Goal: Task Accomplishment & Management: Manage account settings

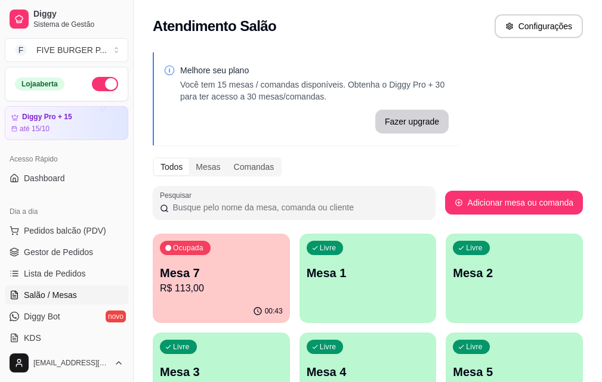
click at [215, 283] on p "R$ 113,00" at bounding box center [221, 288] width 123 height 14
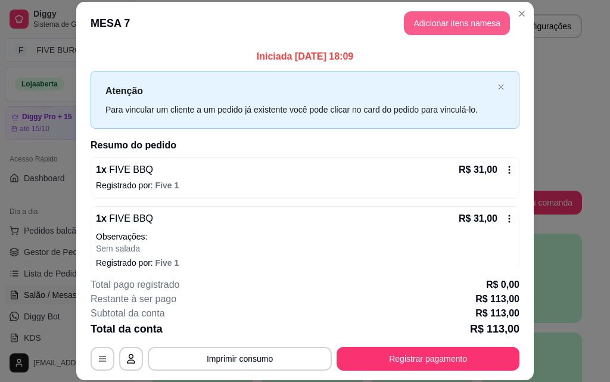
click at [445, 17] on button "Adicionar itens na mesa" at bounding box center [457, 23] width 106 height 24
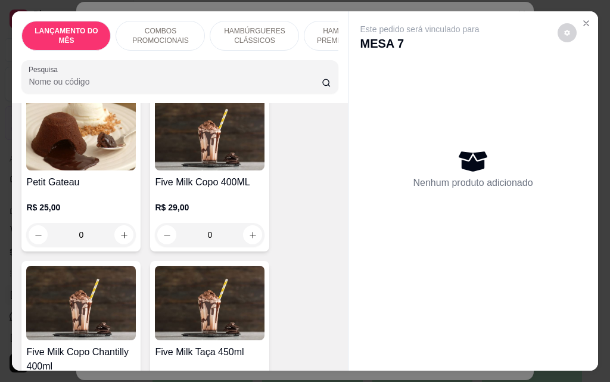
scroll to position [7273, 0]
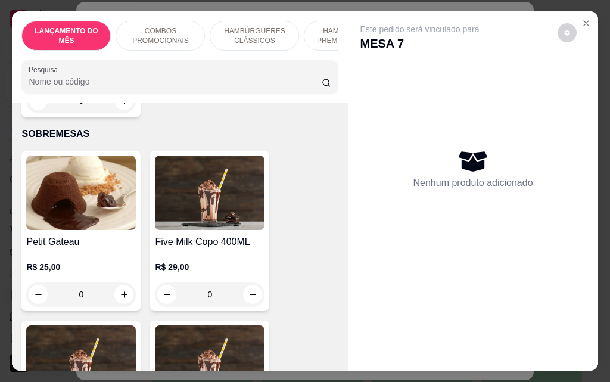
click at [250, 283] on div "0" at bounding box center [210, 295] width 110 height 24
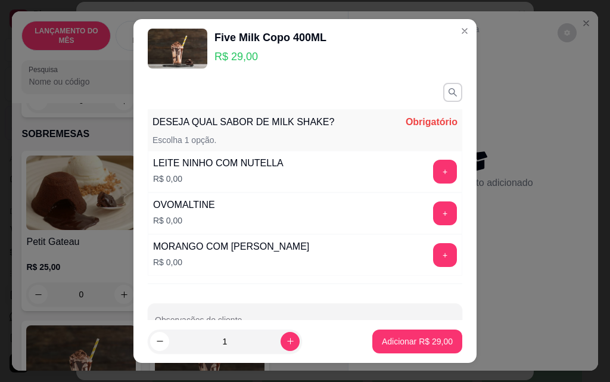
scroll to position [33, 0]
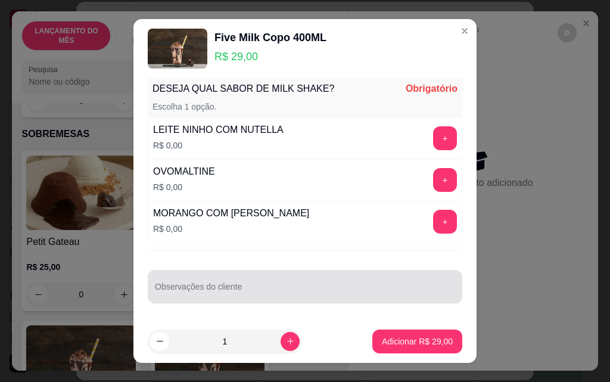
drag, startPoint x: 253, startPoint y: 289, endPoint x: 246, endPoint y: 287, distance: 8.0
click at [253, 289] on input "Observações do cliente" at bounding box center [305, 292] width 300 height 12
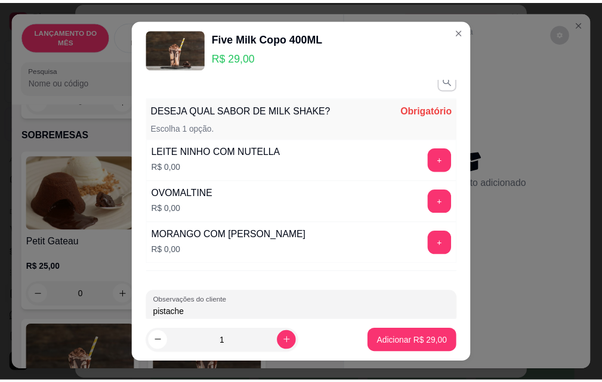
scroll to position [0, 0]
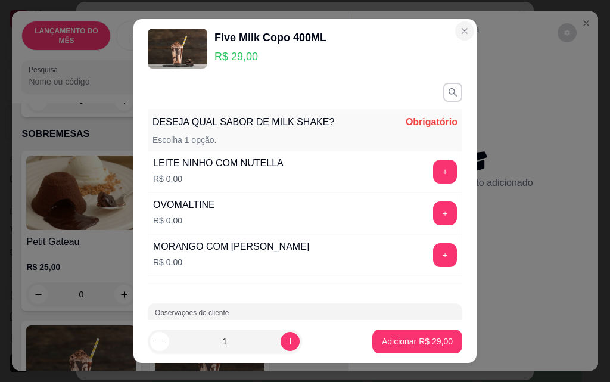
type input "pistache"
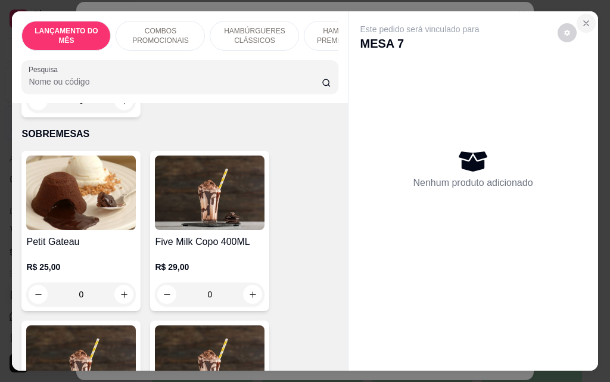
click at [584, 21] on icon "Close" at bounding box center [586, 23] width 5 height 5
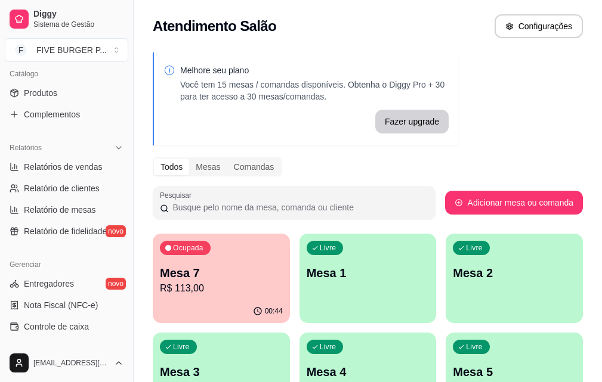
scroll to position [298, 0]
click at [80, 97] on link "Produtos" at bounding box center [66, 92] width 123 height 19
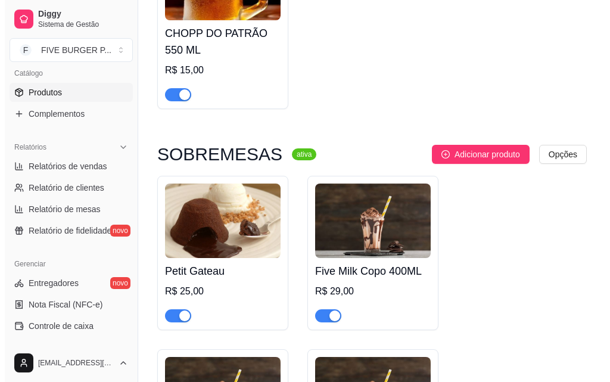
scroll to position [8645, 0]
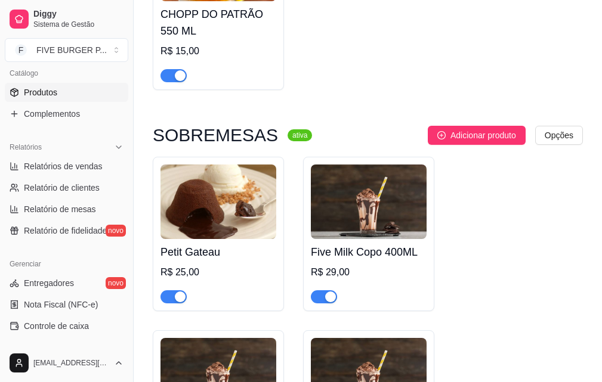
click at [378, 165] on img at bounding box center [369, 202] width 116 height 75
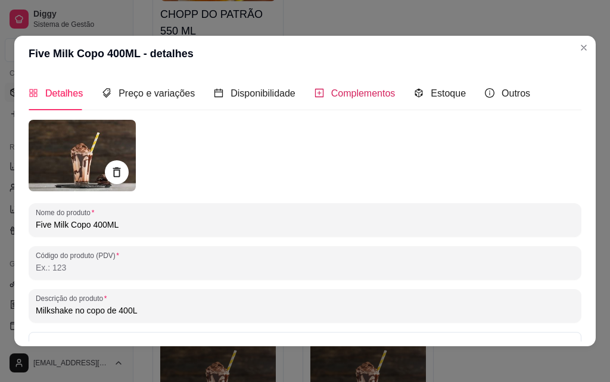
click at [372, 98] on span "Complementos" at bounding box center [363, 93] width 64 height 10
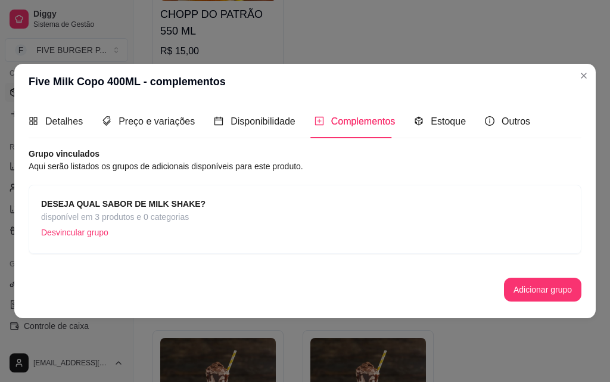
click at [123, 206] on strong "DESEJA QUAL SABOR DE MILK SHAKE?" at bounding box center [123, 204] width 165 height 10
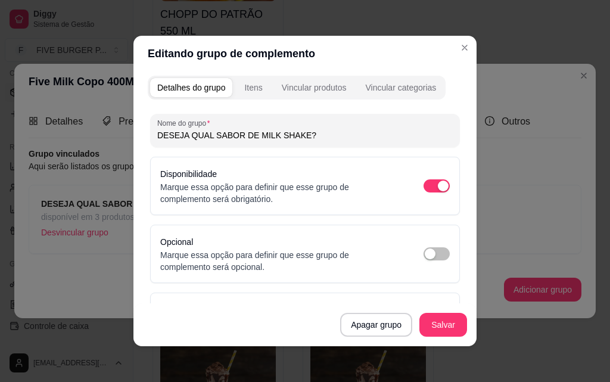
scroll to position [0, 0]
click at [255, 89] on div "Itens" at bounding box center [253, 88] width 18 height 12
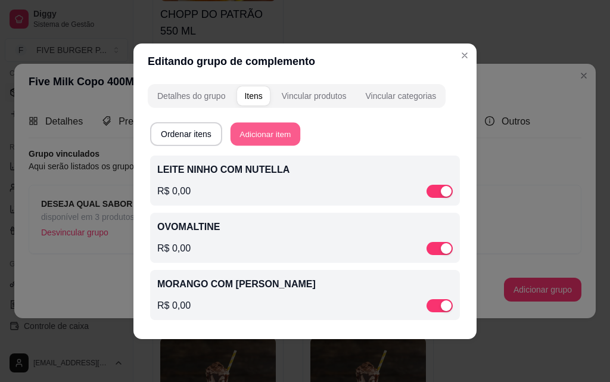
click at [284, 136] on button "Adicionar item" at bounding box center [266, 133] width 70 height 23
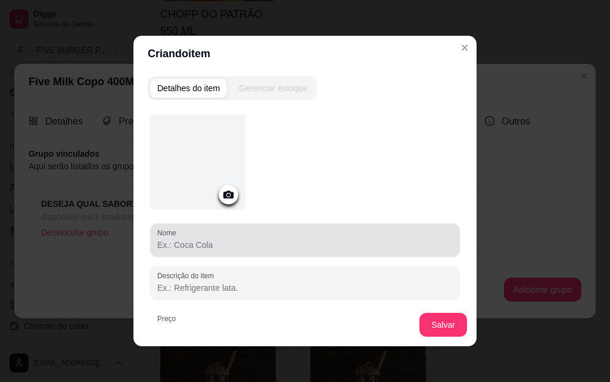
click at [252, 245] on input "Nome" at bounding box center [305, 245] width 296 height 12
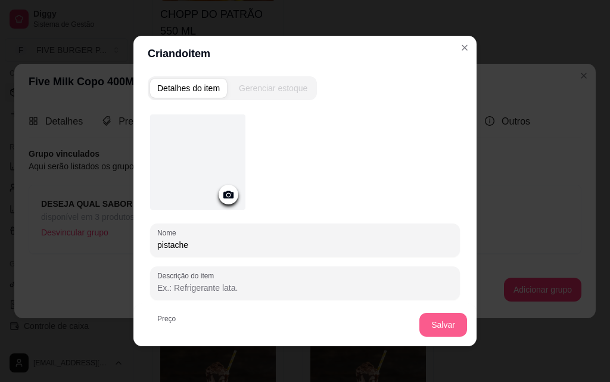
type input "pistache"
click at [443, 332] on button "Salvar" at bounding box center [444, 325] width 48 height 24
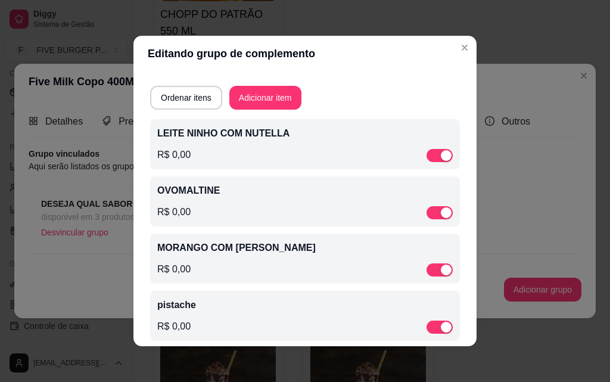
scroll to position [45, 0]
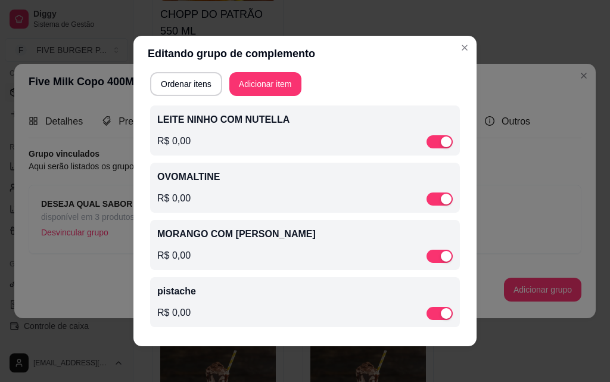
click at [185, 292] on p "pistache" at bounding box center [305, 291] width 296 height 14
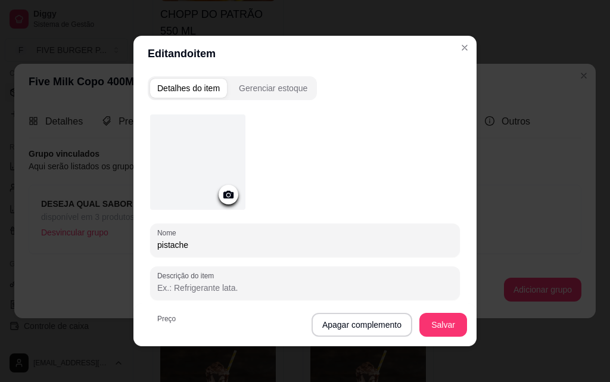
drag, startPoint x: 199, startPoint y: 245, endPoint x: 132, endPoint y: 238, distance: 67.1
click at [134, 236] on div "Detalhes do item Gerenciar estoque Nome pistache Descrição do item Preço 0,00 P…" at bounding box center [305, 209] width 343 height 275
type input "PISTACHE"
click at [426, 323] on button "Salvar" at bounding box center [444, 325] width 48 height 24
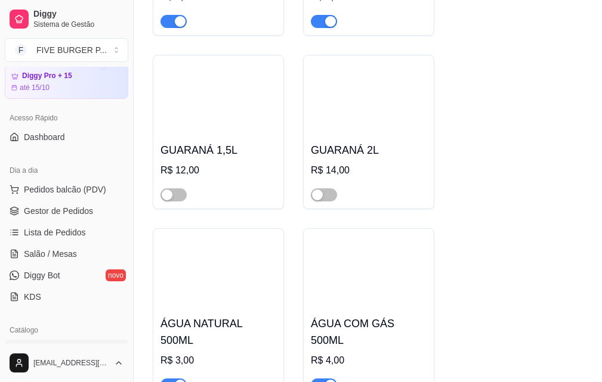
scroll to position [0, 0]
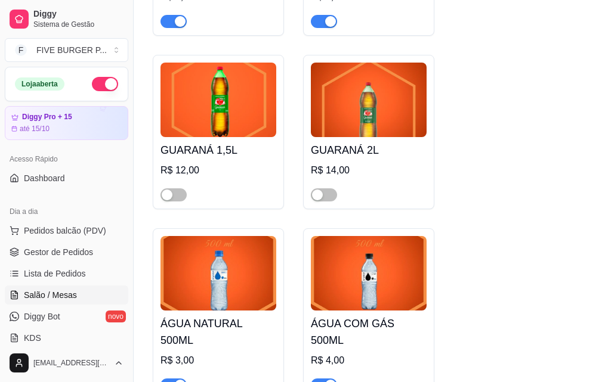
click at [51, 299] on span "Salão / Mesas" at bounding box center [50, 295] width 53 height 12
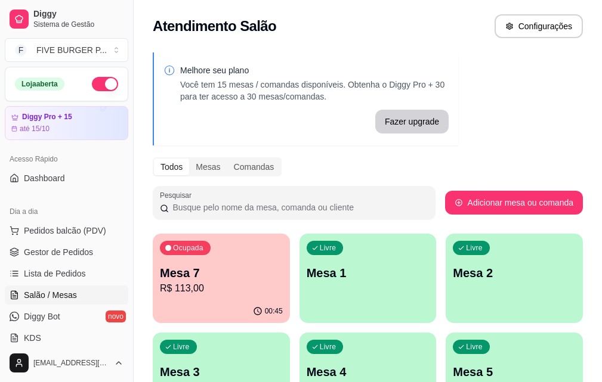
click at [196, 268] on p "Mesa 7" at bounding box center [221, 273] width 123 height 17
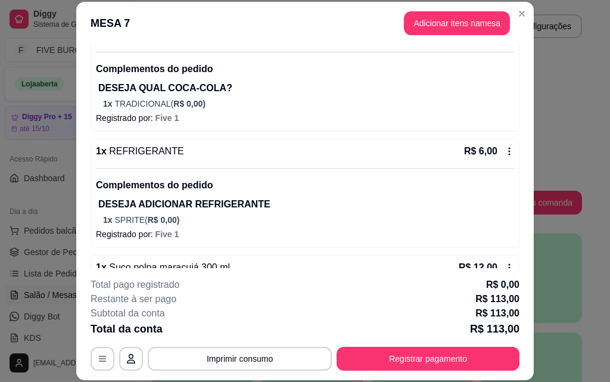
scroll to position [343, 0]
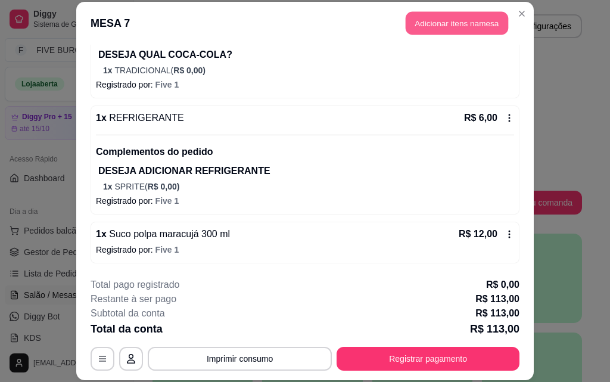
click at [467, 31] on button "Adicionar itens na mesa" at bounding box center [457, 23] width 103 height 23
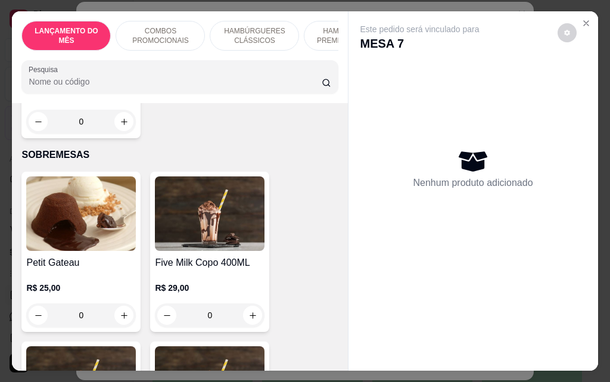
scroll to position [7273, 0]
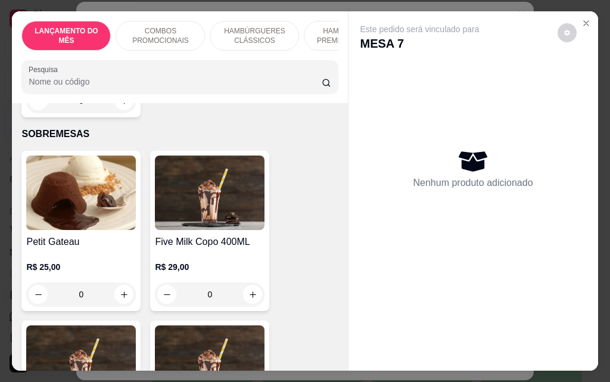
click at [246, 283] on div "0" at bounding box center [210, 295] width 110 height 24
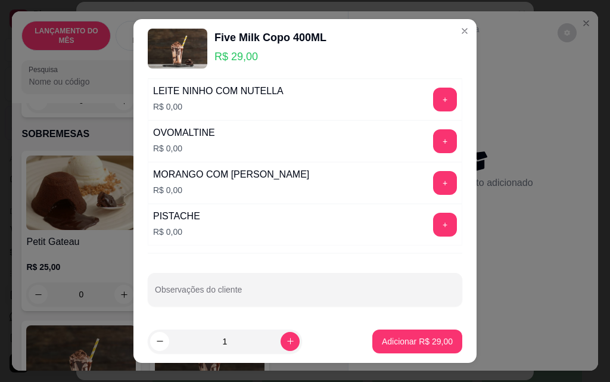
scroll to position [75, 0]
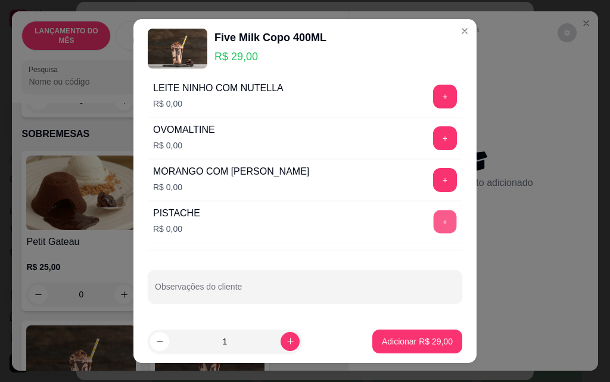
click at [434, 219] on button "+" at bounding box center [445, 221] width 23 height 23
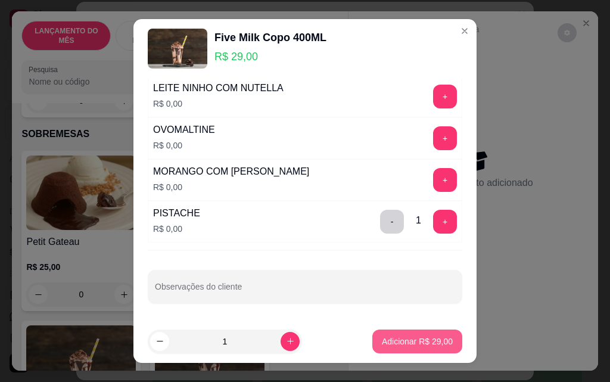
click at [403, 345] on p "Adicionar R$ 29,00" at bounding box center [417, 342] width 71 height 12
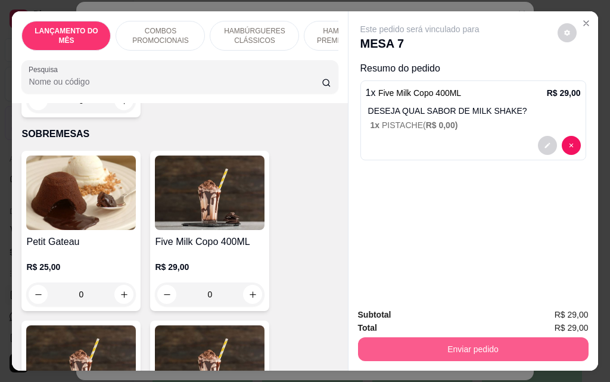
click at [444, 347] on button "Enviar pedido" at bounding box center [473, 349] width 231 height 24
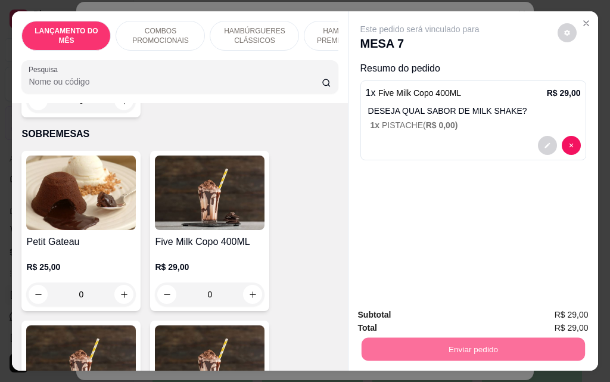
click at [451, 324] on button "Registrar cliente" at bounding box center [478, 315] width 76 height 22
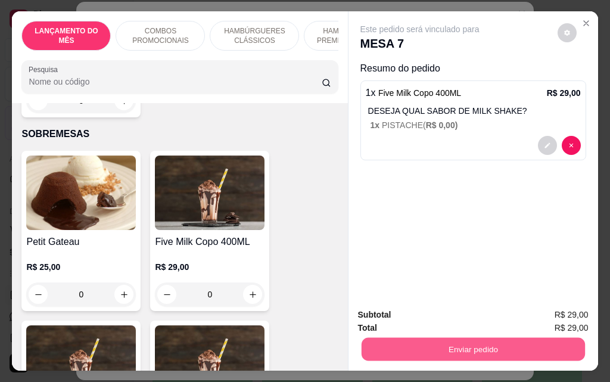
click at [475, 351] on button "Enviar pedido" at bounding box center [473, 348] width 224 height 23
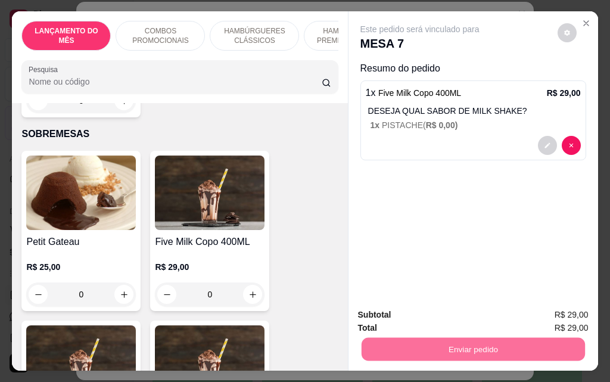
click at [570, 313] on button "Enviar pedido" at bounding box center [557, 315] width 67 height 23
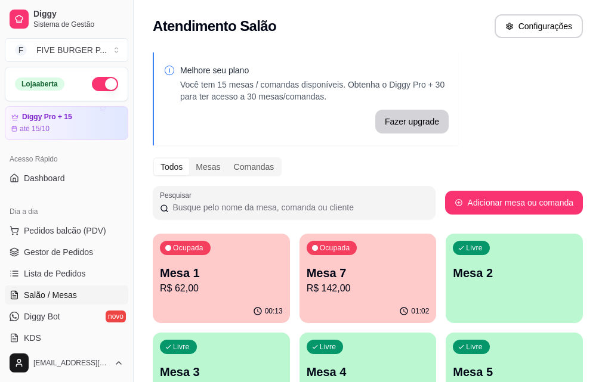
click at [236, 294] on p "R$ 62,00" at bounding box center [221, 288] width 123 height 14
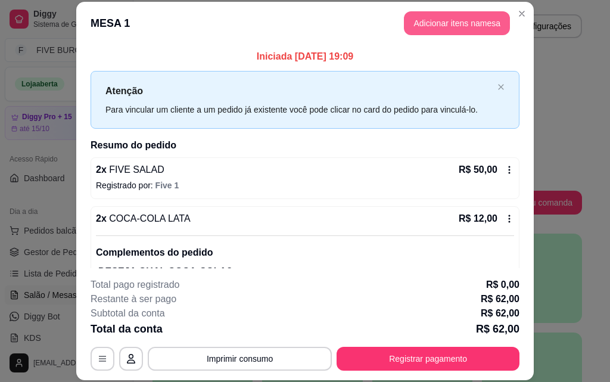
click at [411, 17] on button "Adicionar itens na mesa" at bounding box center [457, 23] width 106 height 24
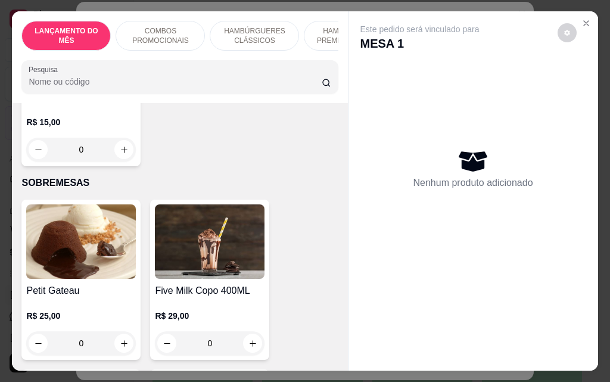
scroll to position [7214, 0]
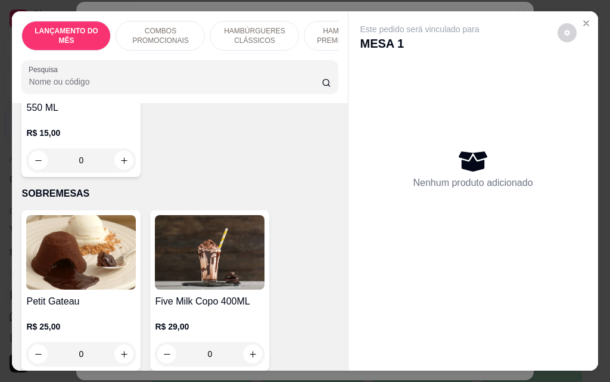
click at [246, 342] on div "0" at bounding box center [210, 354] width 110 height 24
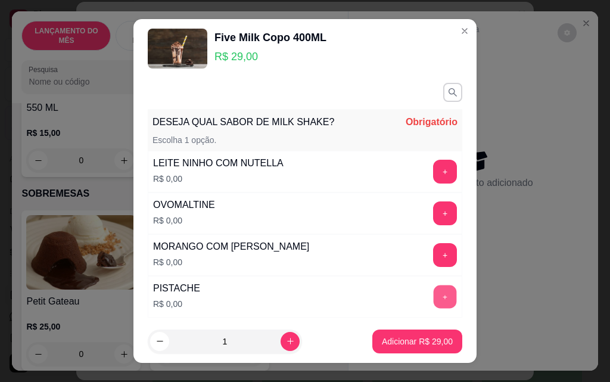
click at [434, 297] on button "+" at bounding box center [445, 296] width 23 height 23
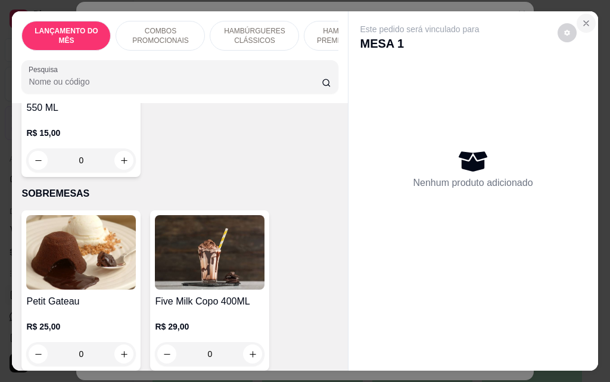
click at [585, 18] on icon "Close" at bounding box center [587, 23] width 10 height 10
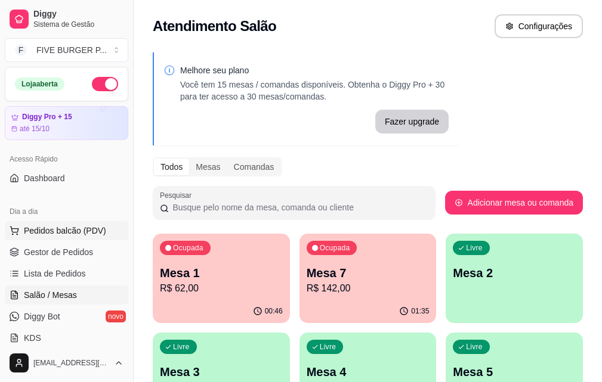
click at [86, 231] on span "Pedidos balcão (PDV)" at bounding box center [65, 231] width 82 height 12
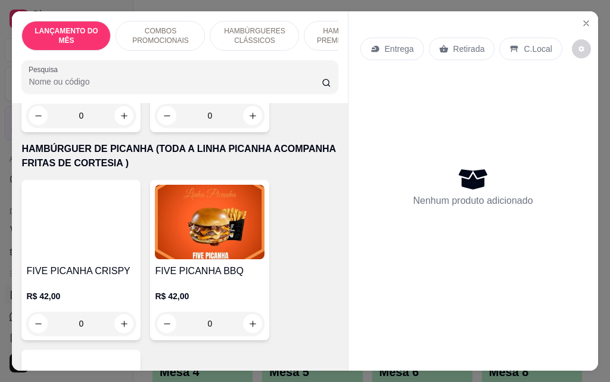
scroll to position [1908, 0]
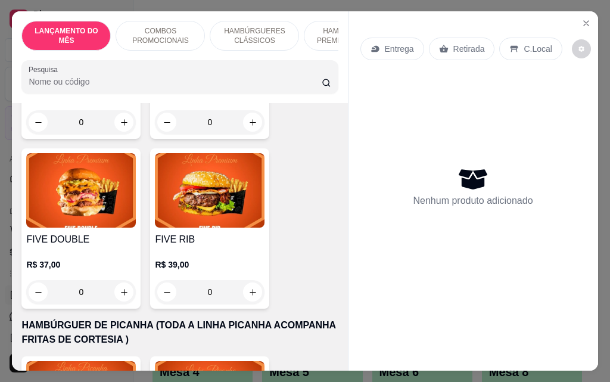
click at [118, 280] on div "0" at bounding box center [81, 292] width 110 height 24
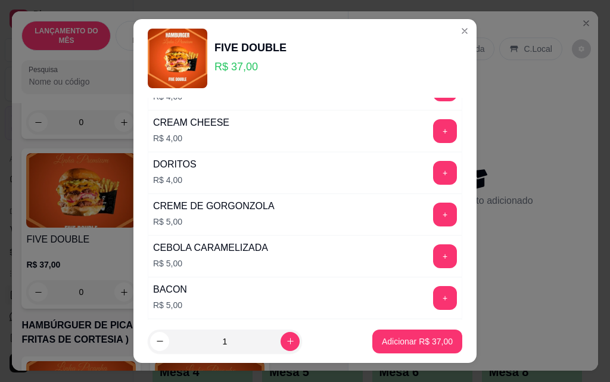
scroll to position [495, 0]
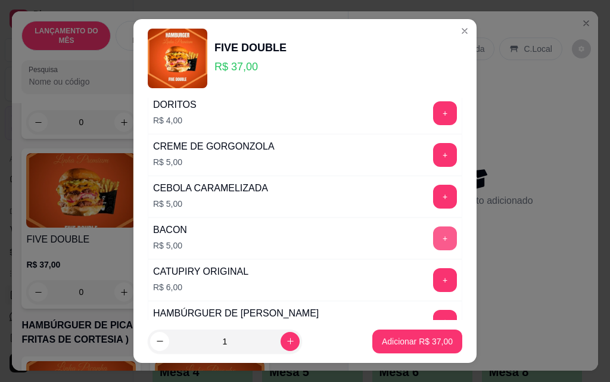
click at [433, 234] on button "+" at bounding box center [445, 239] width 24 height 24
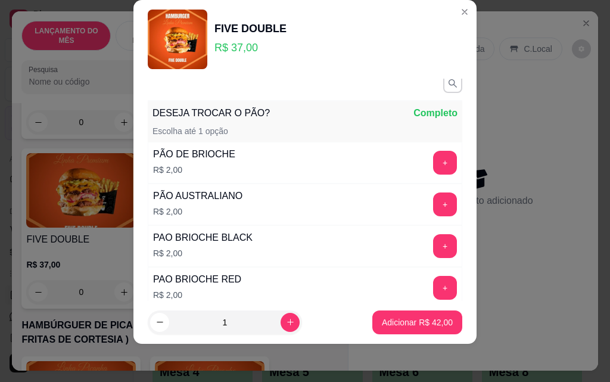
scroll to position [0, 0]
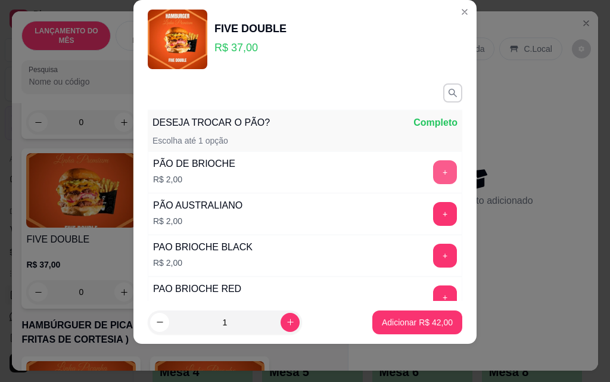
click at [433, 173] on button "+" at bounding box center [445, 172] width 24 height 24
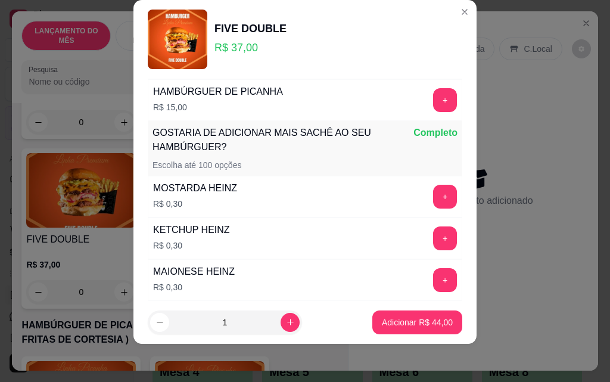
scroll to position [1151, 0]
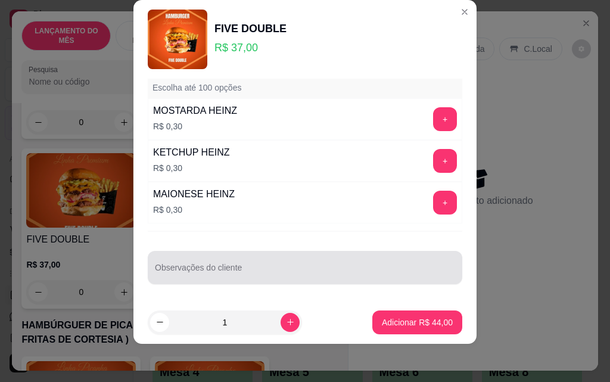
click at [237, 261] on div at bounding box center [305, 268] width 300 height 24
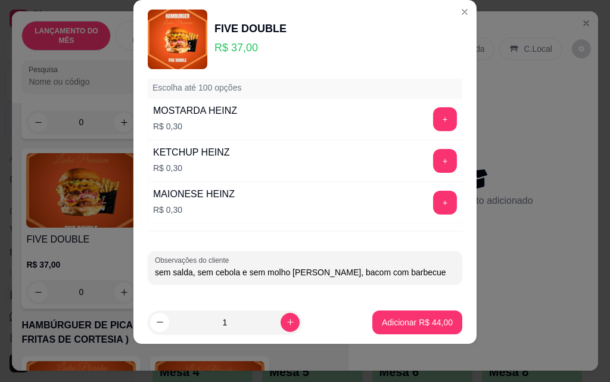
type input "sem salda, sem cebola e sem molho [PERSON_NAME], bacom com barbecue"
click at [411, 336] on footer "1 Adicionar R$ 44,00" at bounding box center [305, 322] width 343 height 43
click at [411, 328] on p "Adicionar R$ 44,00" at bounding box center [417, 323] width 71 height 12
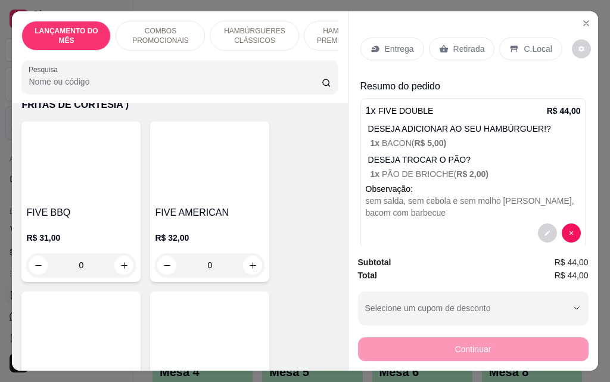
scroll to position [1252, 0]
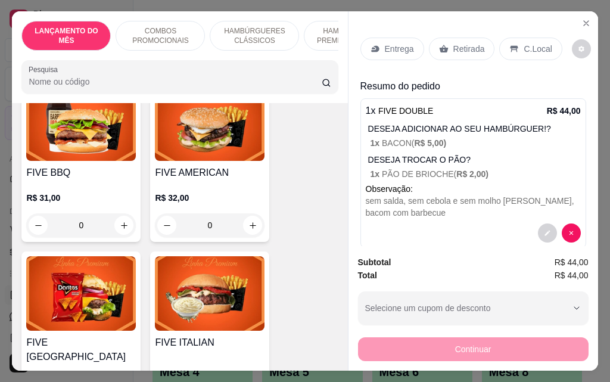
click at [122, 213] on div "0" at bounding box center [81, 225] width 110 height 24
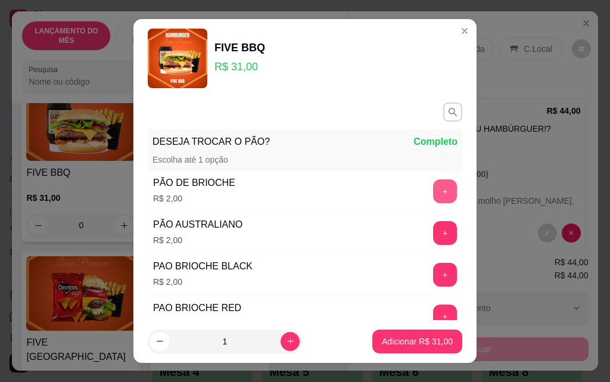
click at [433, 194] on button "+" at bounding box center [445, 191] width 24 height 24
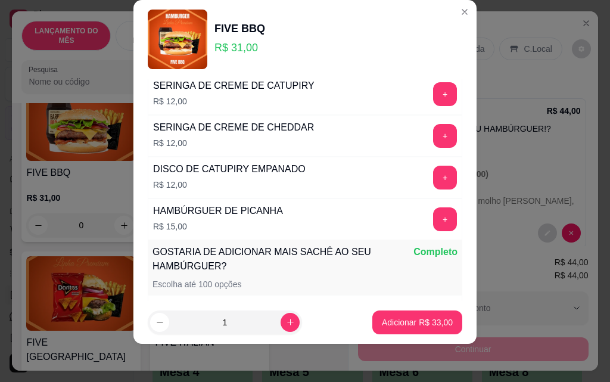
scroll to position [1151, 0]
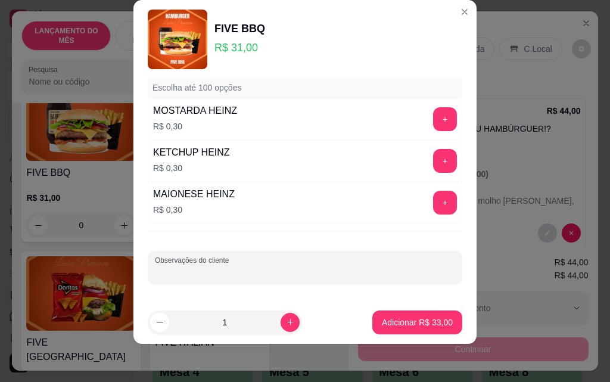
click at [284, 267] on input "Observações do cliente" at bounding box center [305, 272] width 300 height 12
click at [191, 275] on input "sem saladasem cebola" at bounding box center [305, 272] width 300 height 12
click at [240, 272] on input "sem salada, sem cebola" at bounding box center [305, 272] width 300 height 12
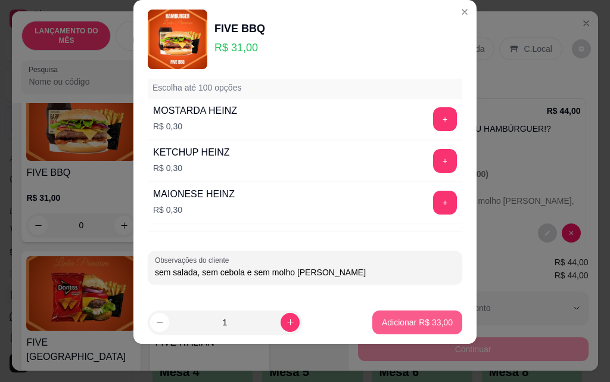
type input "sem salada, sem cebola e sem molho [PERSON_NAME]"
click at [386, 326] on p "Adicionar R$ 33,00" at bounding box center [417, 323] width 71 height 12
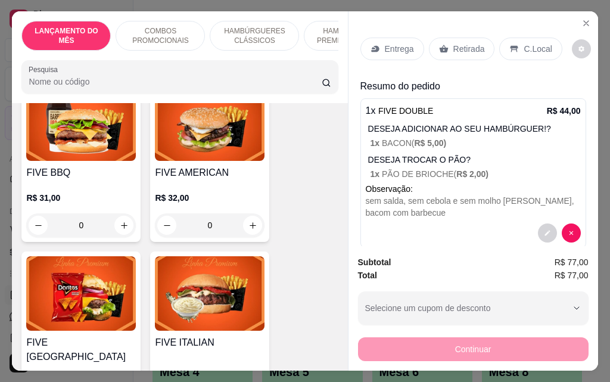
click at [394, 45] on p "Entrega" at bounding box center [399, 49] width 29 height 12
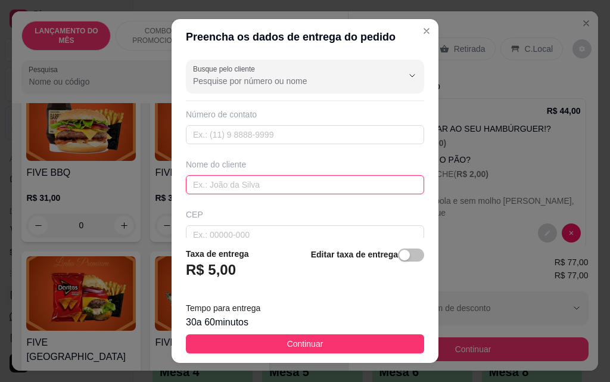
click at [250, 181] on input "text" at bounding box center [305, 184] width 238 height 19
type input "naty"
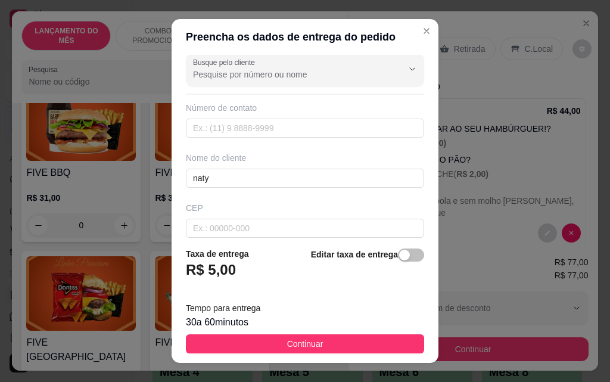
scroll to position [139, 0]
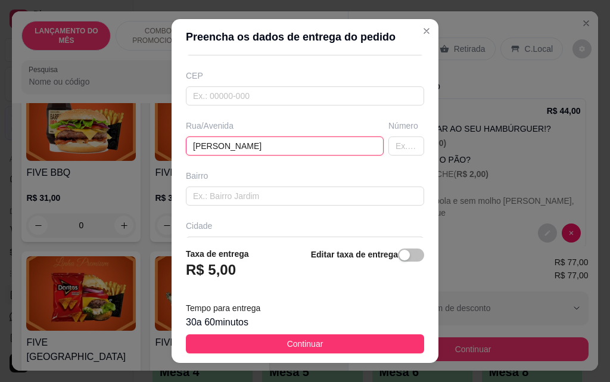
type input "[PERSON_NAME]"
click at [389, 141] on input "text" at bounding box center [407, 146] width 36 height 19
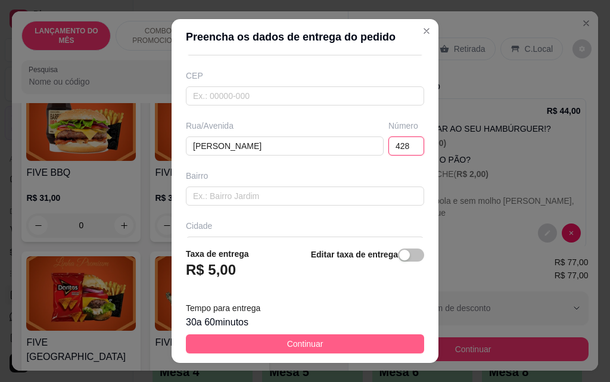
type input "428"
click at [270, 345] on button "Continuar" at bounding box center [305, 343] width 238 height 19
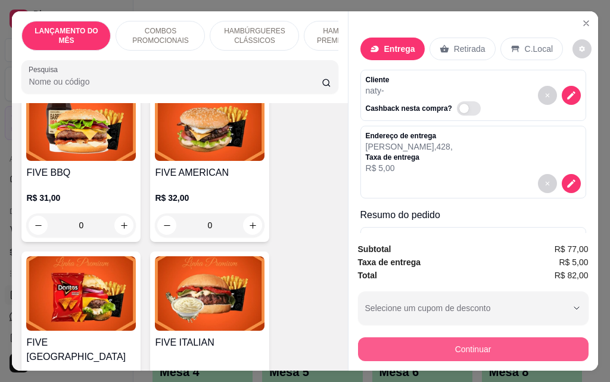
click at [451, 343] on button "Continuar" at bounding box center [473, 349] width 231 height 24
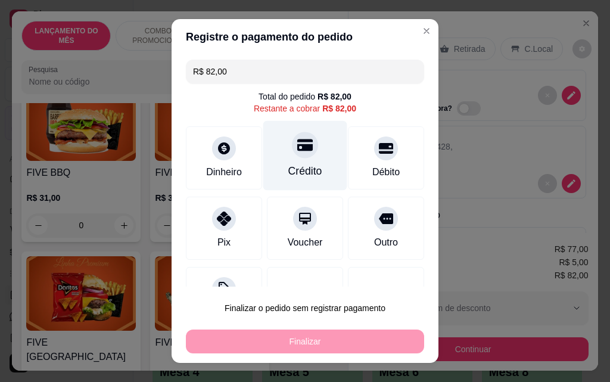
click at [294, 171] on div "Crédito" at bounding box center [306, 171] width 34 height 16
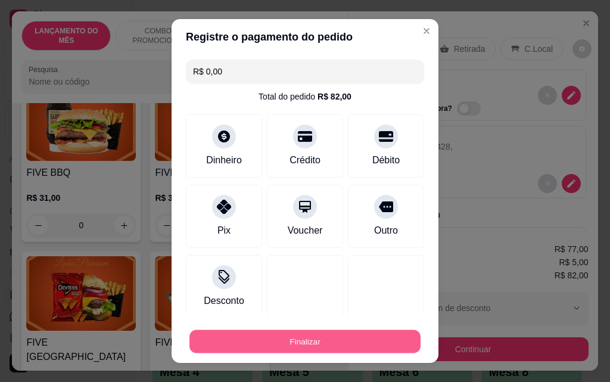
click at [330, 345] on button "Finalizar" at bounding box center [305, 341] width 231 height 23
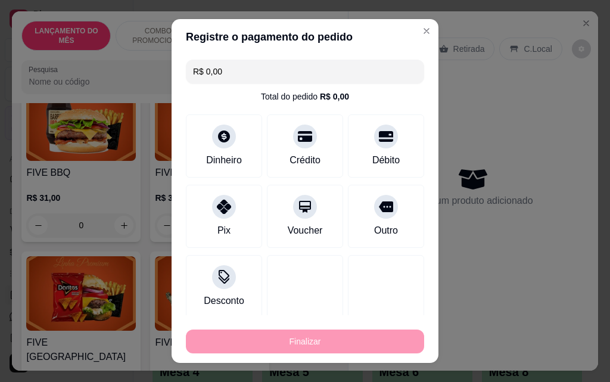
type input "-R$ 82,00"
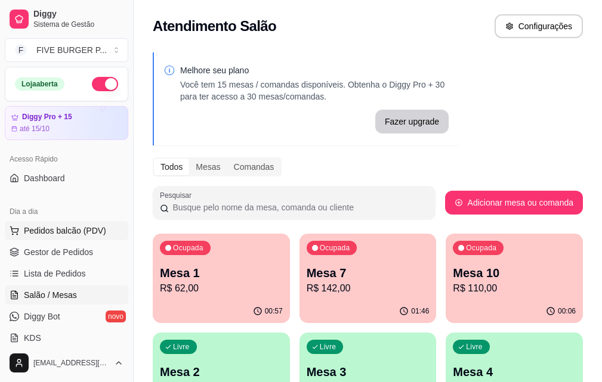
click at [83, 237] on button "Pedidos balcão (PDV)" at bounding box center [66, 230] width 123 height 19
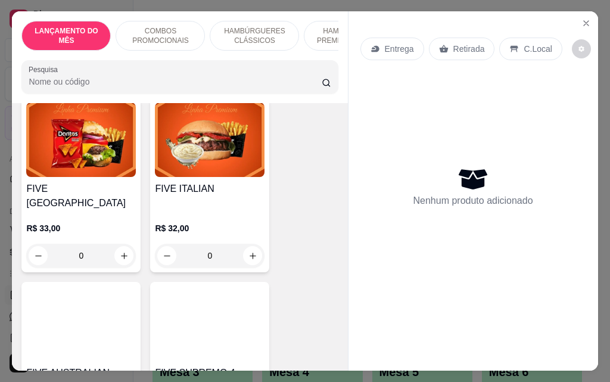
scroll to position [1431, 0]
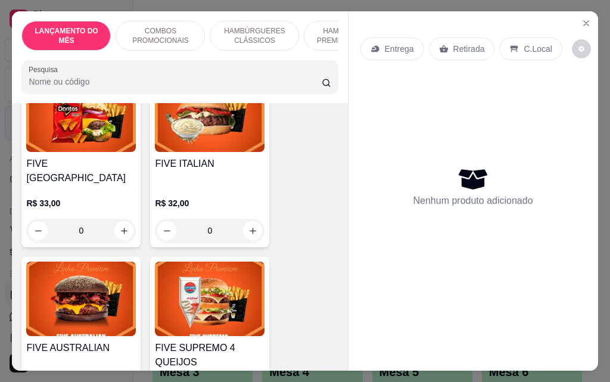
click at [250, 219] on div "0" at bounding box center [210, 231] width 110 height 24
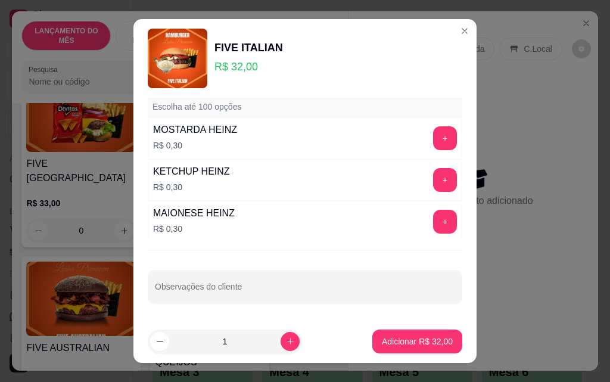
scroll to position [19, 0]
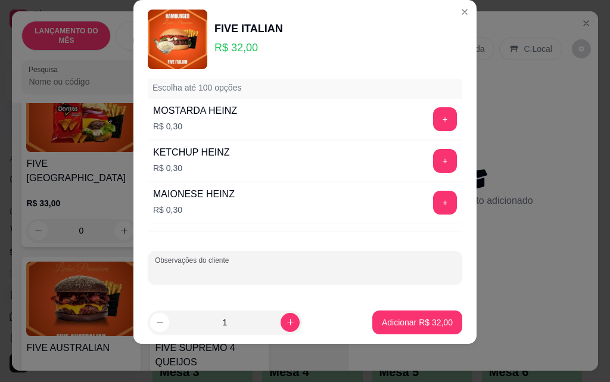
click at [272, 271] on input "Observações do cliente" at bounding box center [305, 272] width 300 height 12
click at [250, 269] on input "sem cebola roxa e sem tomte seco" at bounding box center [305, 272] width 300 height 12
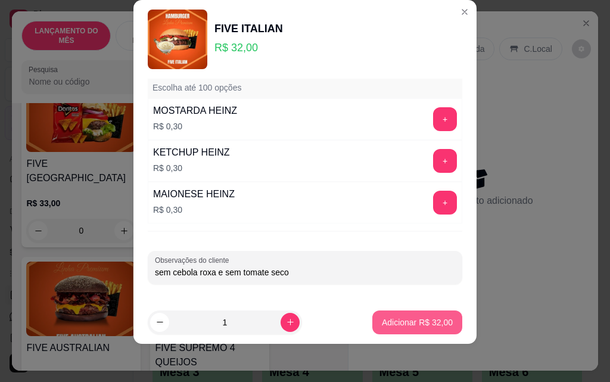
type input "sem cebola roxa e sem tomate seco"
click at [383, 327] on p "Adicionar R$ 32,00" at bounding box center [417, 322] width 69 height 11
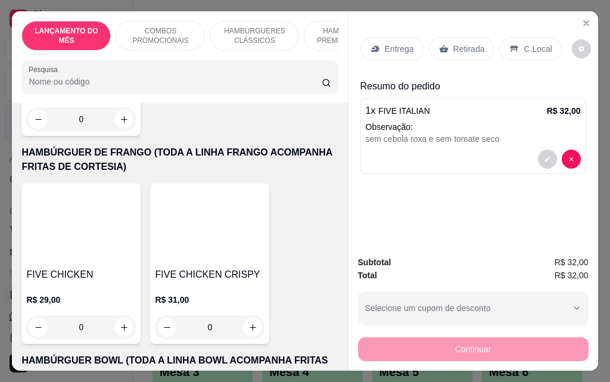
scroll to position [2504, 0]
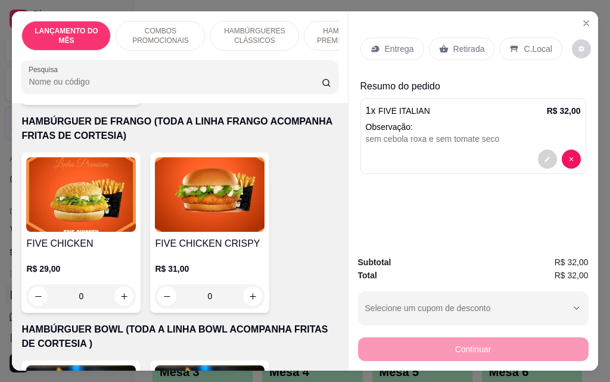
click at [250, 284] on div "0" at bounding box center [210, 296] width 110 height 24
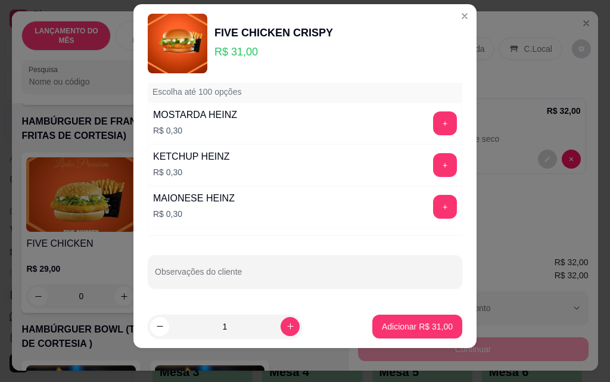
scroll to position [19, 0]
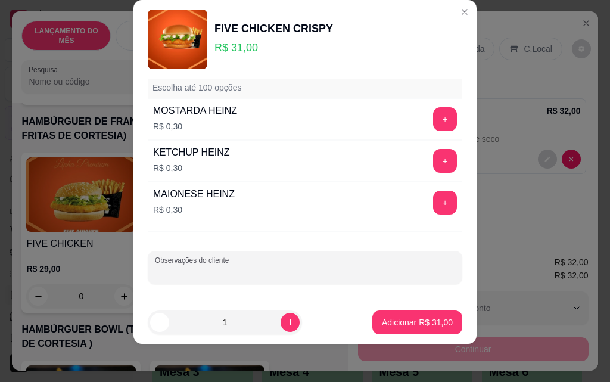
click at [261, 268] on input "Observações do cliente" at bounding box center [305, 272] width 300 height 12
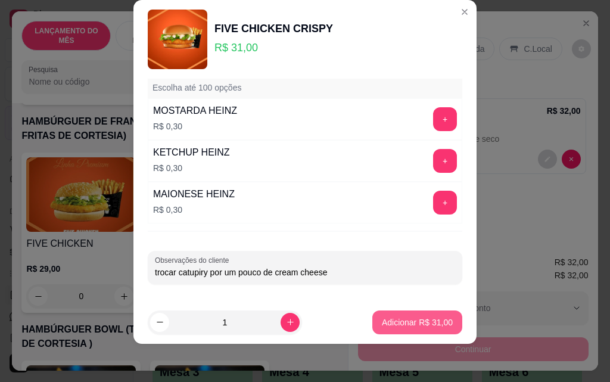
type input "trocar catupiry por um pouco de cream cheese"
click at [379, 329] on button "Adicionar R$ 31,00" at bounding box center [418, 323] width 90 height 24
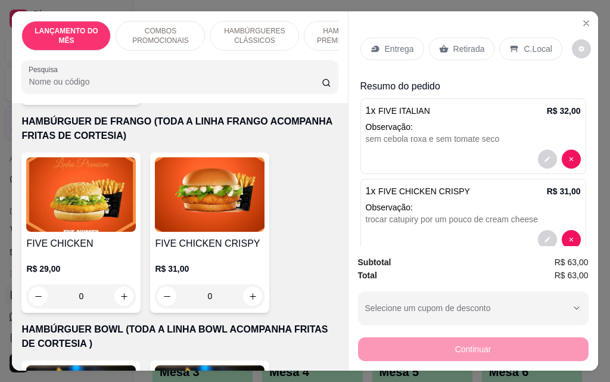
click at [402, 47] on p "Entrega" at bounding box center [399, 49] width 29 height 12
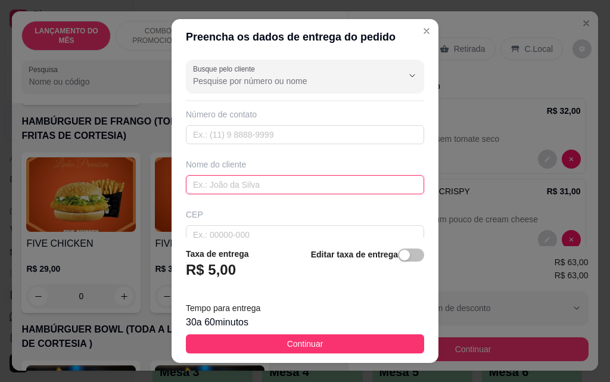
click at [224, 186] on input "text" at bounding box center [305, 184] width 238 height 19
type input "Gi"
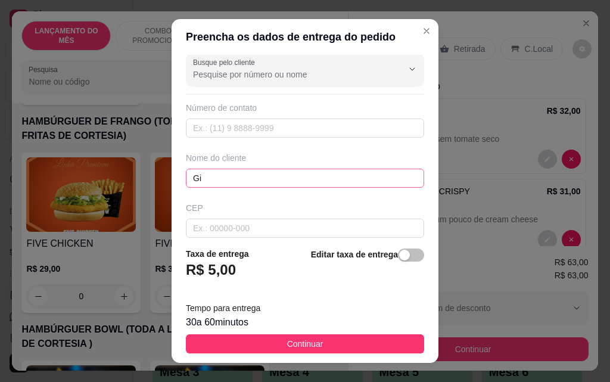
scroll to position [139, 0]
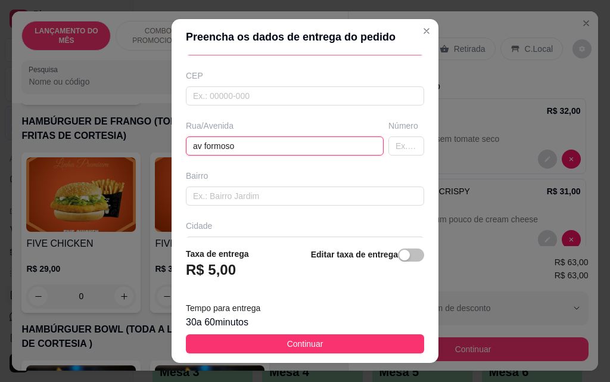
type input "av formoso"
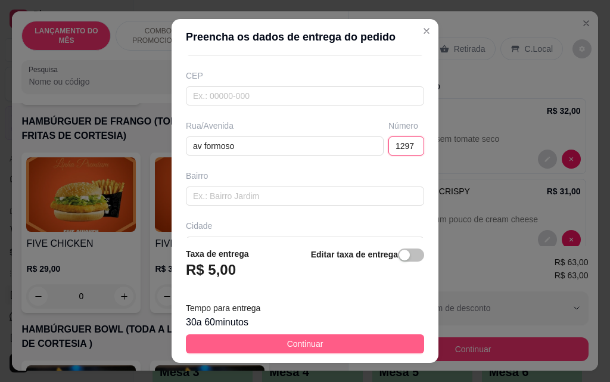
type input "1297"
click at [259, 348] on button "Continuar" at bounding box center [305, 343] width 238 height 19
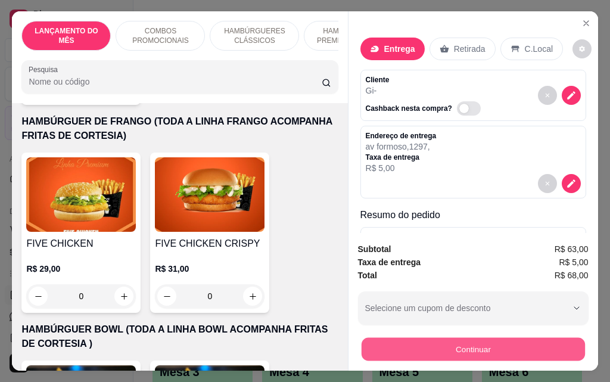
click at [422, 345] on button "Continuar" at bounding box center [473, 348] width 224 height 23
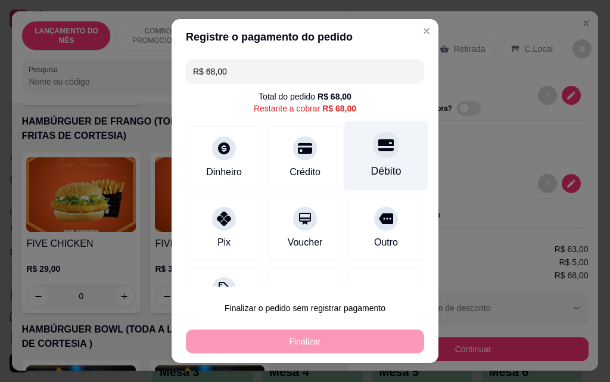
click at [354, 151] on div "Débito" at bounding box center [387, 156] width 84 height 70
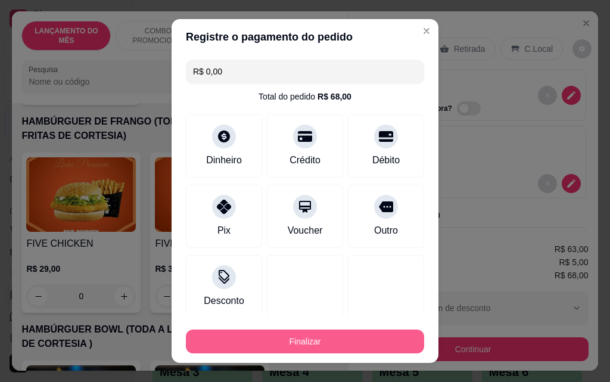
click at [346, 340] on button "Finalizar" at bounding box center [305, 342] width 238 height 24
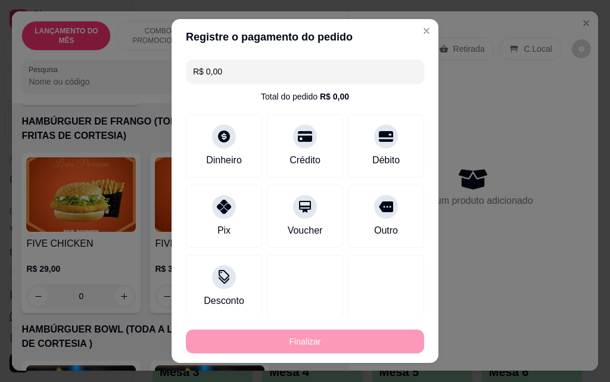
type input "-R$ 68,00"
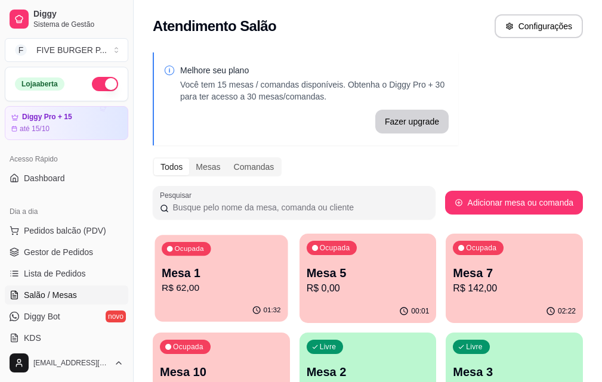
click at [228, 282] on p "R$ 62,00" at bounding box center [221, 288] width 119 height 14
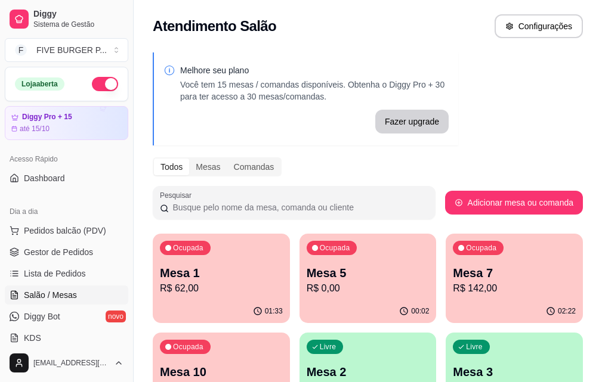
click at [331, 276] on p "Mesa 5" at bounding box center [367, 273] width 123 height 17
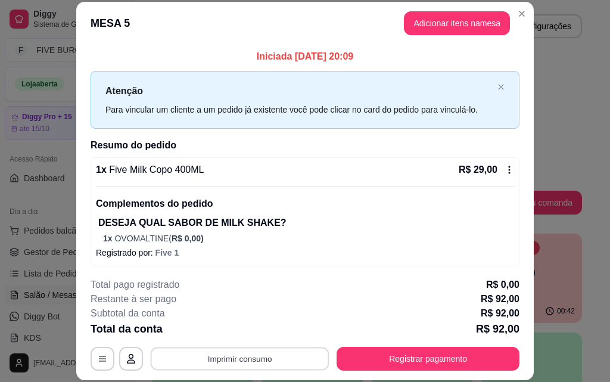
click at [255, 370] on button "Imprimir consumo" at bounding box center [240, 358] width 179 height 23
click at [259, 339] on button "IMPRESSORA" at bounding box center [238, 331] width 83 height 18
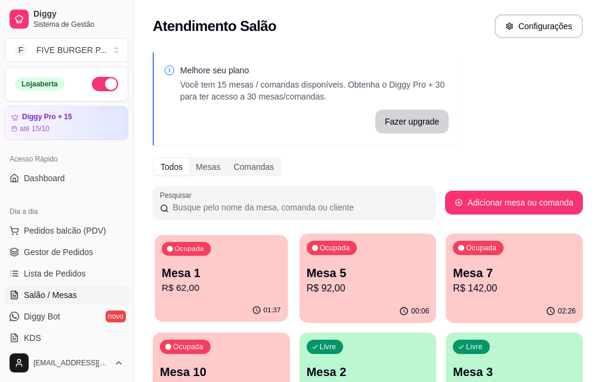
click at [221, 287] on p "R$ 62,00" at bounding box center [221, 288] width 119 height 14
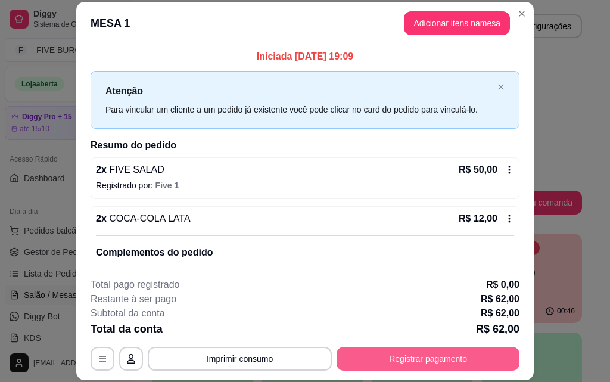
click at [392, 365] on button "Registrar pagamento" at bounding box center [428, 359] width 183 height 24
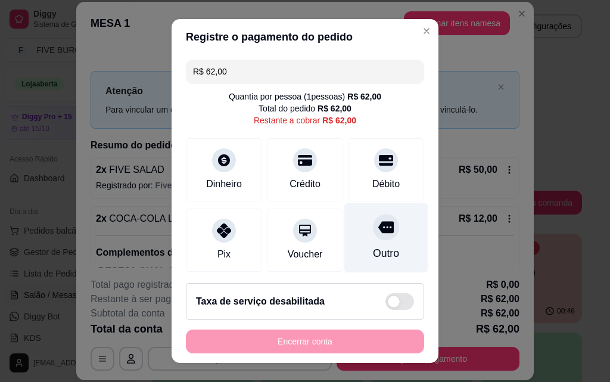
drag, startPoint x: 306, startPoint y: 175, endPoint x: 348, endPoint y: 244, distance: 80.5
click at [311, 183] on div "Crédito" at bounding box center [305, 169] width 76 height 63
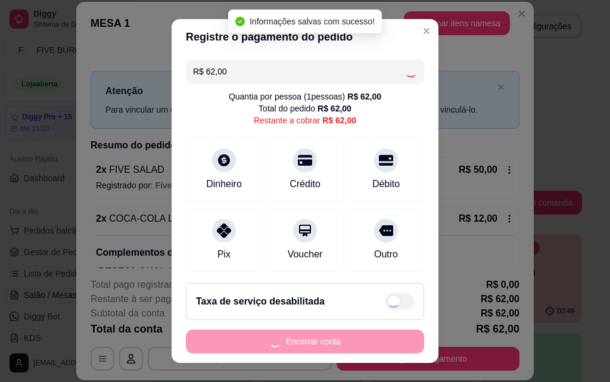
type input "R$ 0,00"
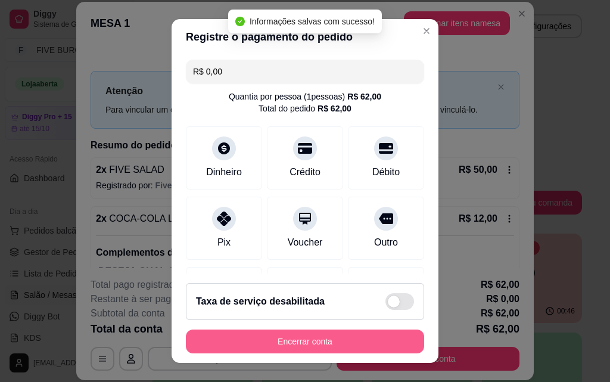
click at [337, 344] on button "Encerrar conta" at bounding box center [305, 342] width 238 height 24
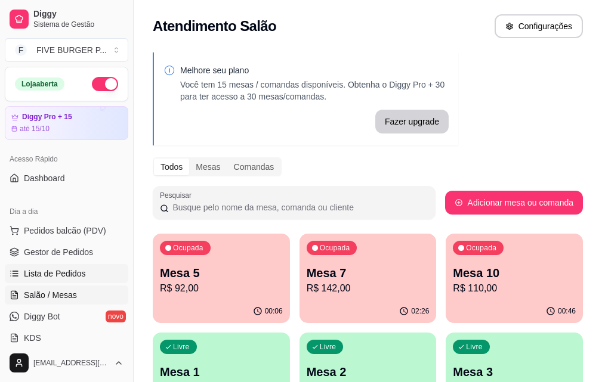
drag, startPoint x: 57, startPoint y: 270, endPoint x: 90, endPoint y: 269, distance: 33.4
click at [58, 270] on span "Lista de Pedidos" at bounding box center [55, 274] width 62 height 12
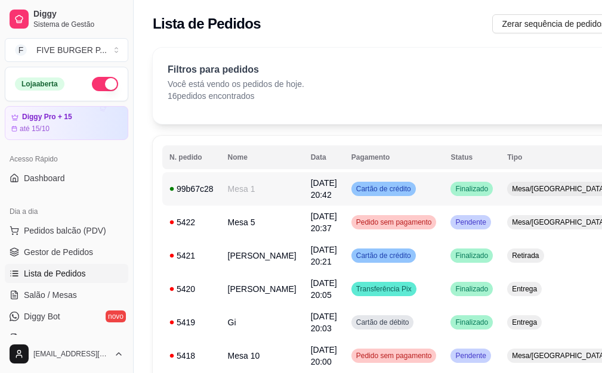
click at [407, 191] on td "Cartão de crédito" at bounding box center [394, 188] width 100 height 33
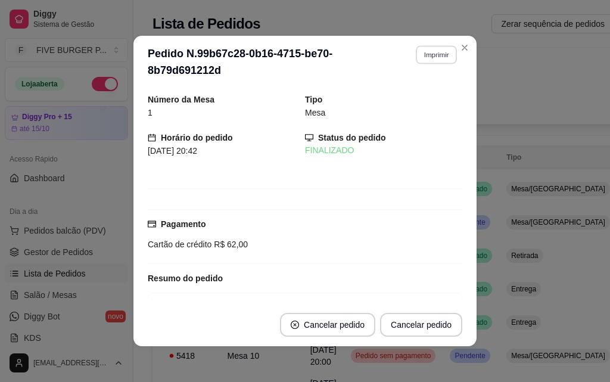
click at [436, 46] on button "Imprimir" at bounding box center [436, 54] width 41 height 18
click at [438, 98] on button "IMPRESSORA" at bounding box center [410, 96] width 83 height 18
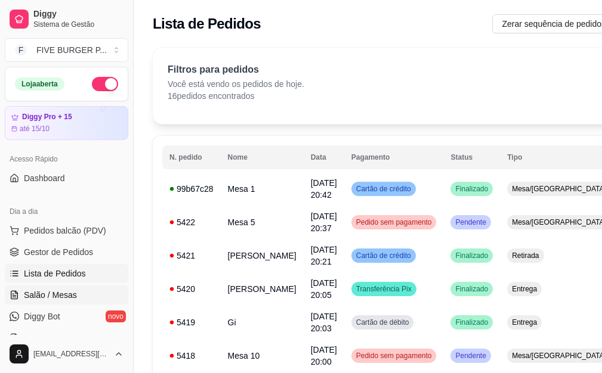
click at [55, 295] on span "Salão / Mesas" at bounding box center [50, 295] width 53 height 12
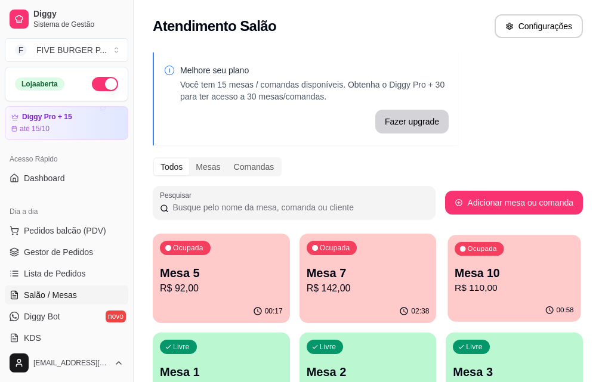
click at [454, 269] on p "Mesa 10" at bounding box center [513, 273] width 119 height 16
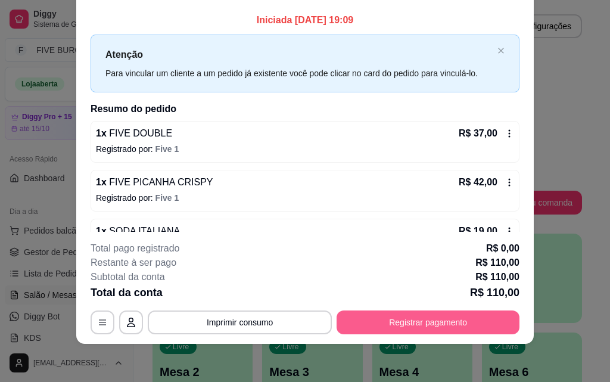
click at [459, 324] on button "Registrar pagamento" at bounding box center [428, 323] width 183 height 24
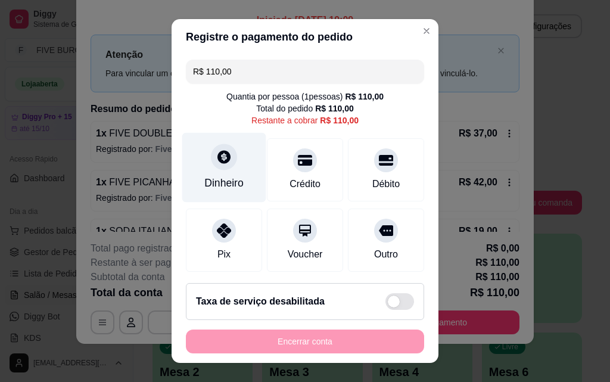
click at [221, 180] on div "Dinheiro" at bounding box center [223, 183] width 39 height 16
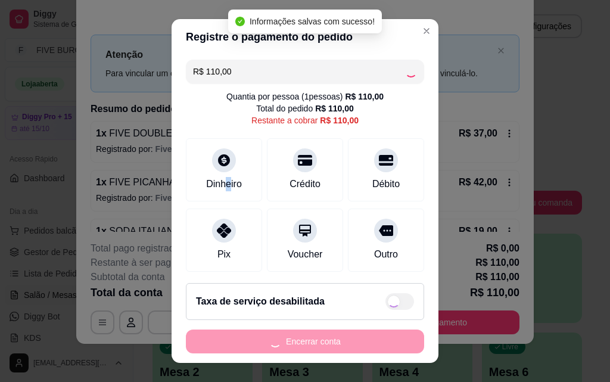
type input "R$ 0,00"
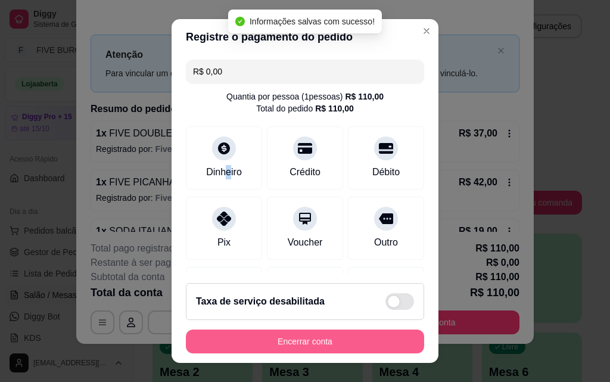
click at [361, 345] on button "Encerrar conta" at bounding box center [305, 342] width 238 height 24
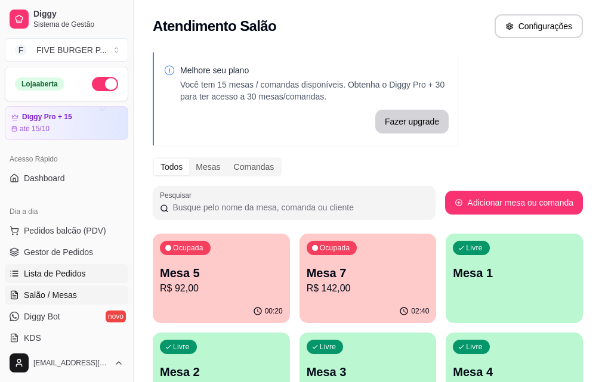
click at [70, 275] on span "Lista de Pedidos" at bounding box center [55, 274] width 62 height 12
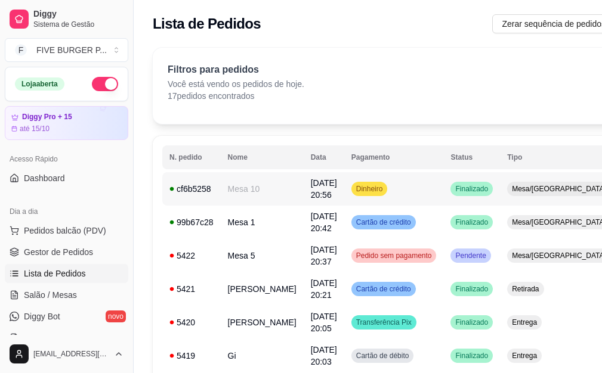
click at [344, 185] on td "Dinheiro" at bounding box center [394, 188] width 100 height 33
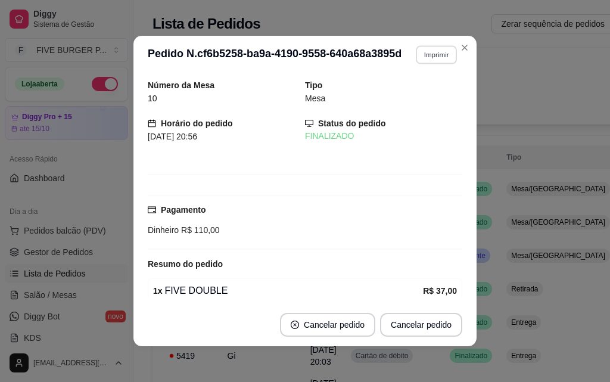
click at [417, 58] on button "Imprimir" at bounding box center [436, 54] width 41 height 18
click at [413, 92] on button "IMPRESSORA" at bounding box center [411, 96] width 83 height 18
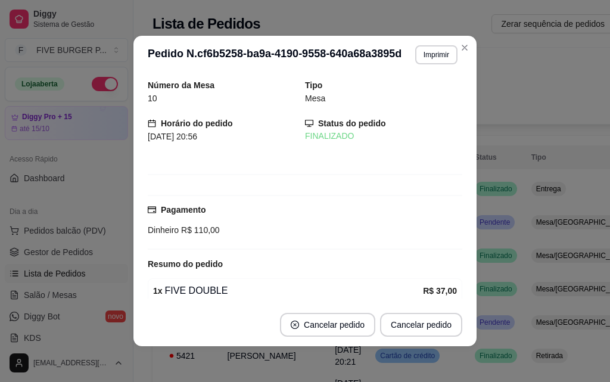
drag, startPoint x: 51, startPoint y: 1, endPoint x: 305, endPoint y: 123, distance: 281.1
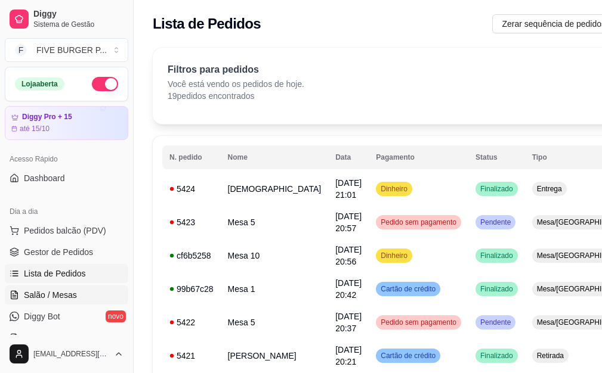
click at [81, 291] on link "Salão / Mesas" at bounding box center [66, 295] width 123 height 19
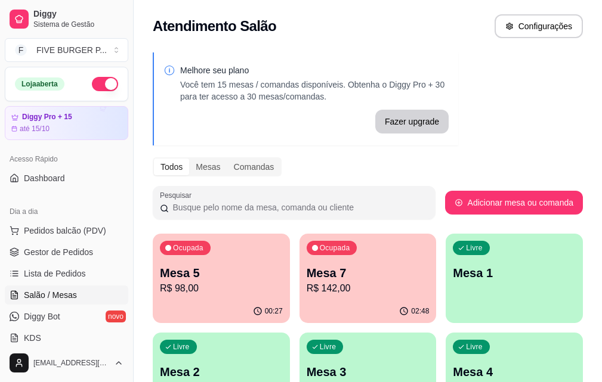
click at [210, 284] on p "R$ 98,00" at bounding box center [221, 288] width 123 height 14
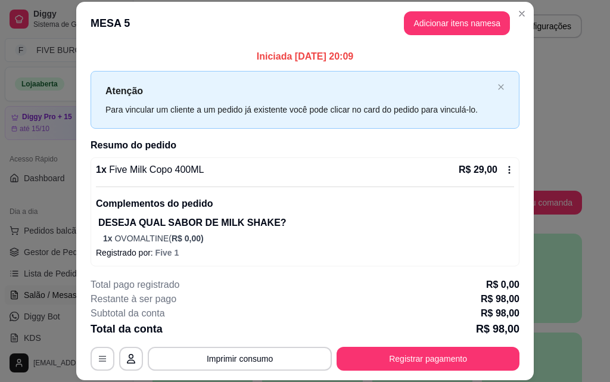
click at [346, 367] on button "Registrar pagamento" at bounding box center [428, 359] width 183 height 24
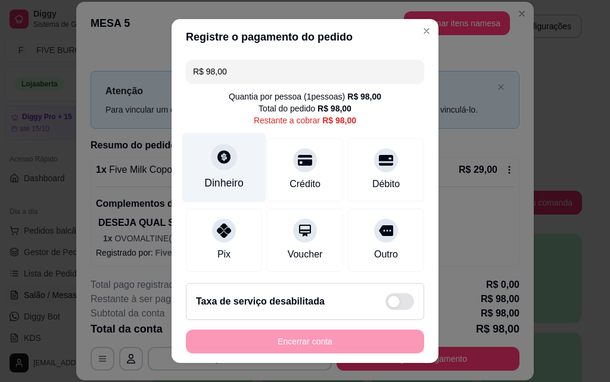
click at [239, 176] on div "Dinheiro" at bounding box center [224, 168] width 84 height 70
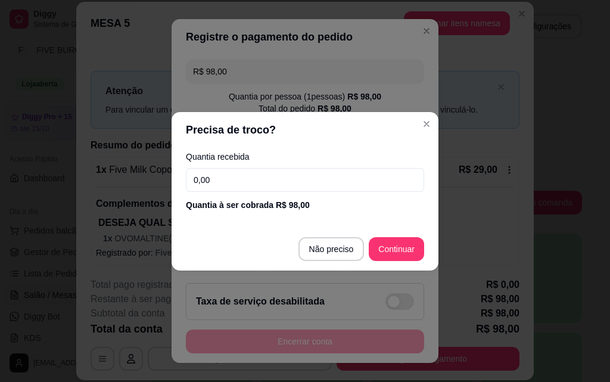
click at [235, 179] on input "0,00" at bounding box center [305, 180] width 238 height 24
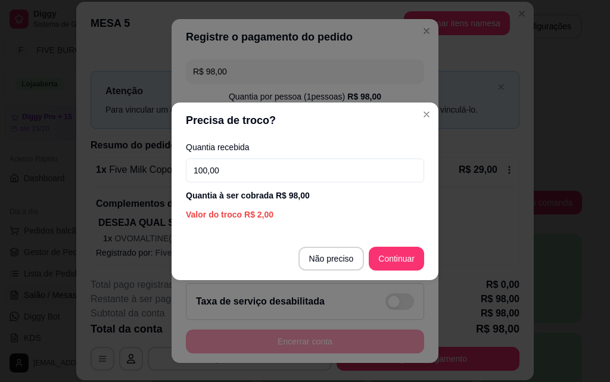
type input "100,00"
click at [413, 272] on footer "Não preciso Continuar" at bounding box center [305, 258] width 267 height 43
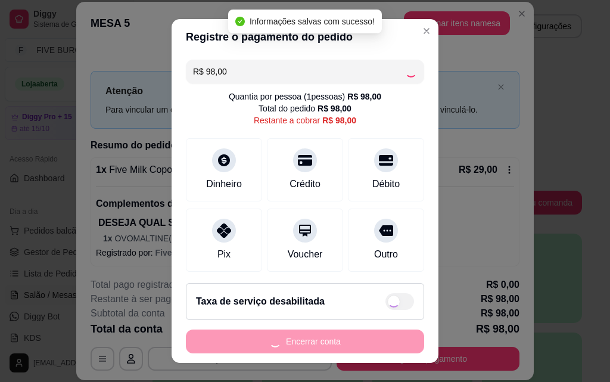
type input "R$ 0,00"
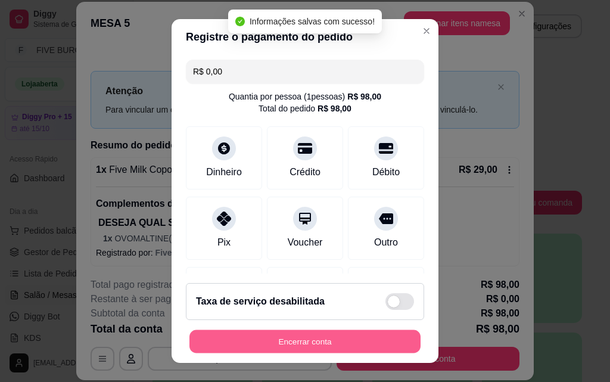
click at [306, 347] on button "Encerrar conta" at bounding box center [305, 341] width 231 height 23
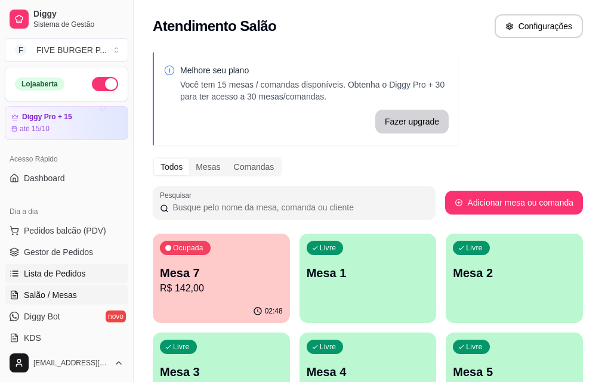
click at [87, 275] on link "Lista de Pedidos" at bounding box center [66, 273] width 123 height 19
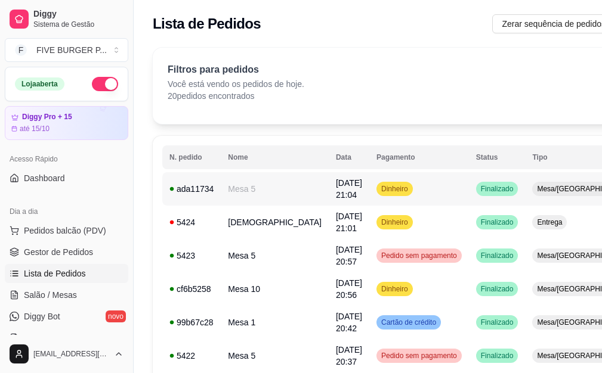
click at [397, 187] on td "Dinheiro" at bounding box center [419, 188] width 100 height 33
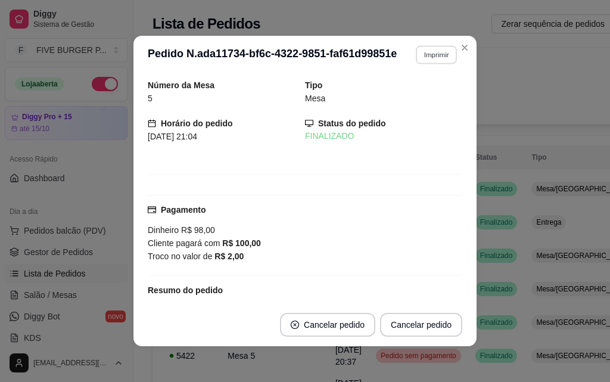
click at [445, 50] on button "Imprimir" at bounding box center [436, 54] width 41 height 18
click at [433, 91] on button "IMPRESSORA" at bounding box center [411, 96] width 86 height 19
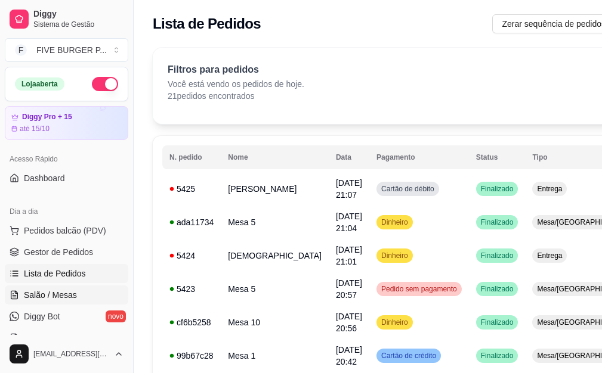
click at [77, 291] on link "Salão / Mesas" at bounding box center [66, 295] width 123 height 19
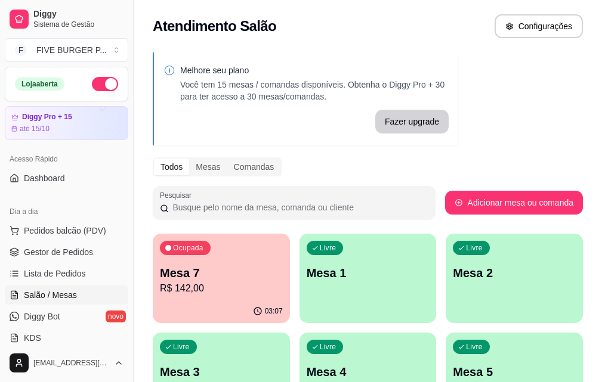
click at [238, 280] on p "Mesa 7" at bounding box center [221, 273] width 123 height 17
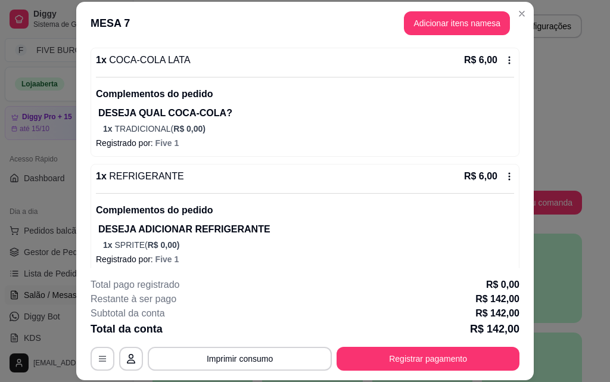
scroll to position [298, 0]
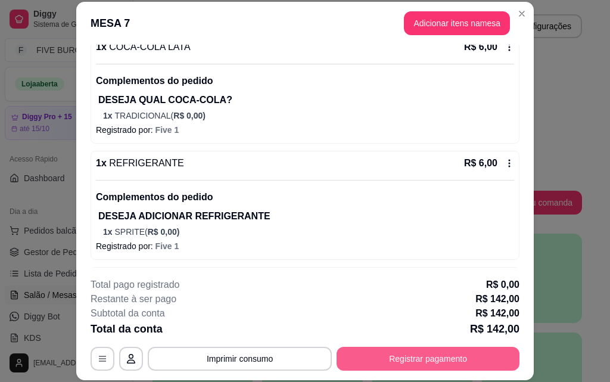
click at [377, 351] on button "Registrar pagamento" at bounding box center [428, 359] width 183 height 24
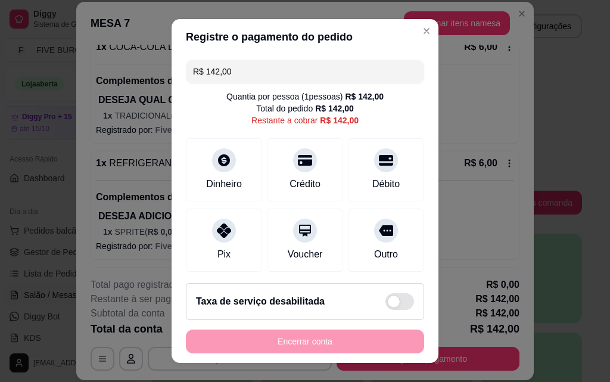
drag, startPoint x: 243, startPoint y: 72, endPoint x: 97, endPoint y: 46, distance: 147.7
click at [97, 46] on div "Registre o pagamento do pedido R$ 142,00 Quantia por pessoa ( 1 pessoas) R$ 142…" at bounding box center [305, 191] width 610 height 382
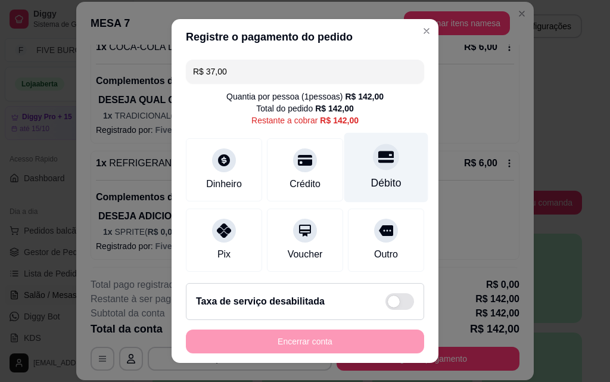
click at [371, 185] on div "Débito" at bounding box center [386, 183] width 30 height 16
type input "R$ 105,00"
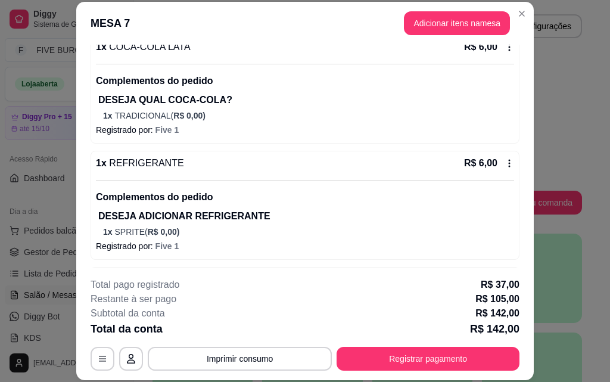
click at [389, 369] on footer "**********" at bounding box center [305, 324] width 458 height 112
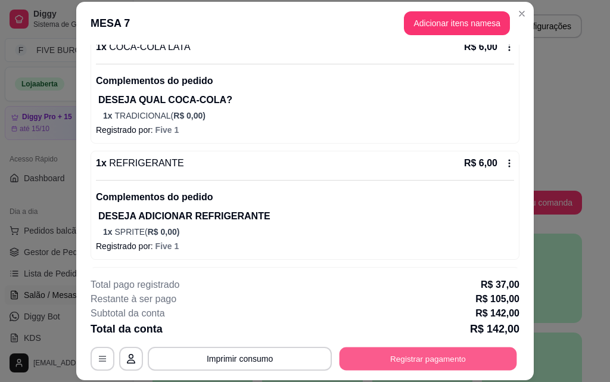
click at [392, 360] on button "Registrar pagamento" at bounding box center [429, 358] width 178 height 23
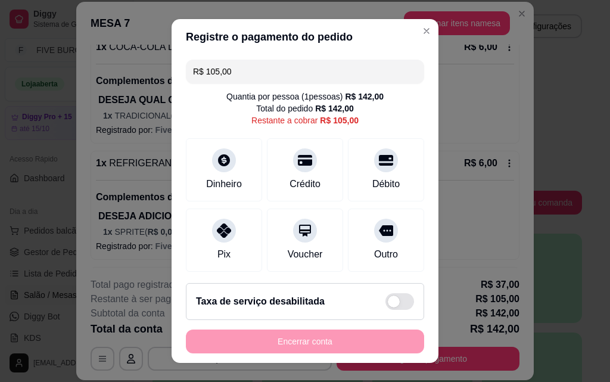
drag, startPoint x: 250, startPoint y: 70, endPoint x: 35, endPoint y: 48, distance: 216.4
click at [35, 48] on div "Registre o pagamento do pedido R$ 105,00 Quantia por pessoa ( 1 pessoas) R$ 142…" at bounding box center [305, 191] width 610 height 382
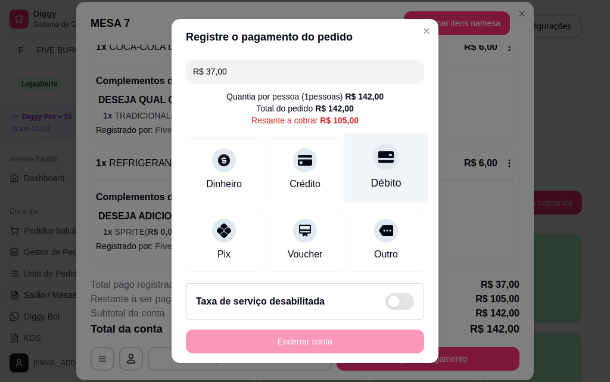
click at [371, 191] on div "Débito" at bounding box center [386, 183] width 30 height 16
click at [371, 188] on div "Débito" at bounding box center [386, 183] width 30 height 16
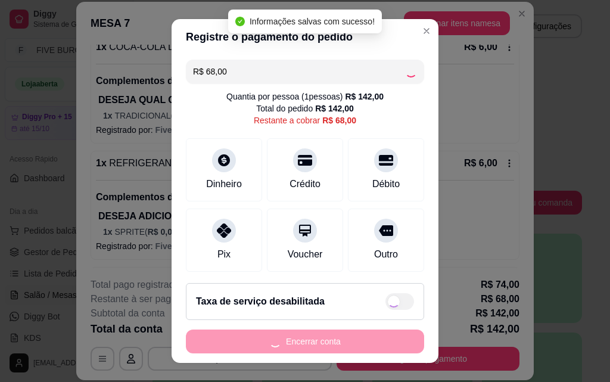
type input "R$ 0,00"
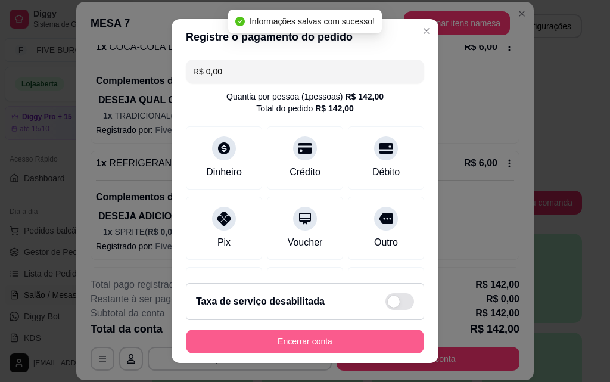
click at [328, 340] on button "Encerrar conta" at bounding box center [305, 342] width 238 height 24
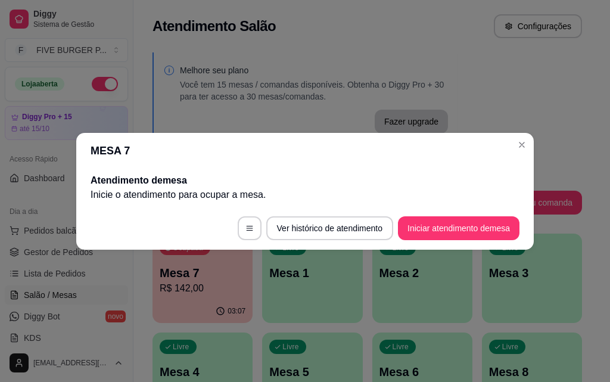
scroll to position [0, 0]
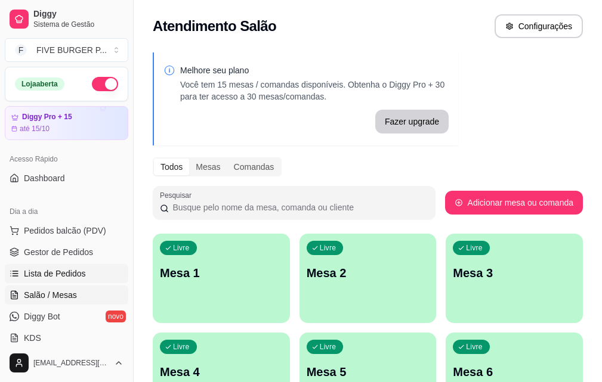
click at [41, 272] on span "Lista de Pedidos" at bounding box center [55, 274] width 62 height 12
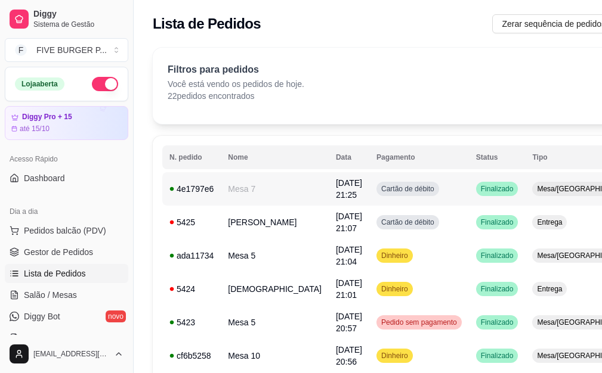
click at [415, 188] on td "Cartão de débito" at bounding box center [419, 188] width 100 height 33
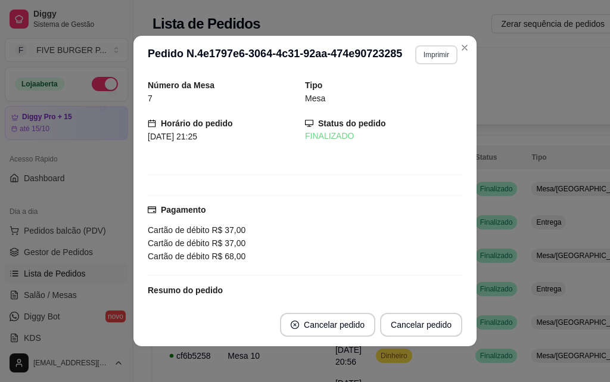
click at [428, 55] on button "Imprimir" at bounding box center [437, 54] width 42 height 19
click at [430, 95] on button "IMPRESSORA" at bounding box center [411, 96] width 86 height 19
